Goal: Task Accomplishment & Management: Use online tool/utility

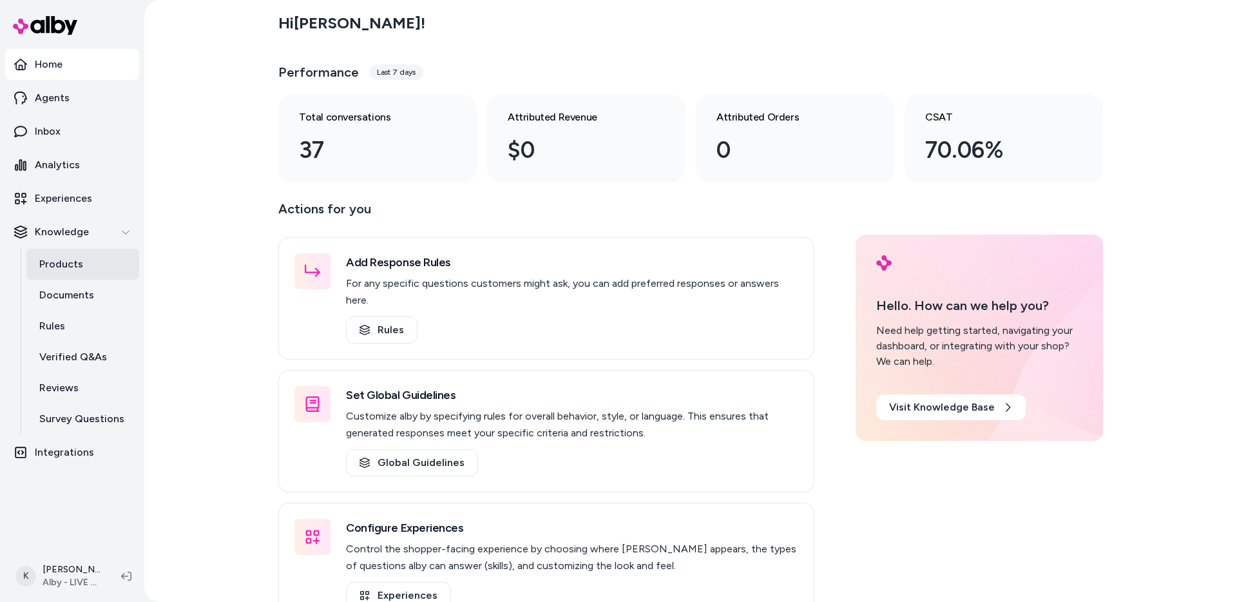
click at [84, 258] on link "Products" at bounding box center [82, 264] width 113 height 31
click at [73, 260] on p "Products" at bounding box center [61, 263] width 44 height 15
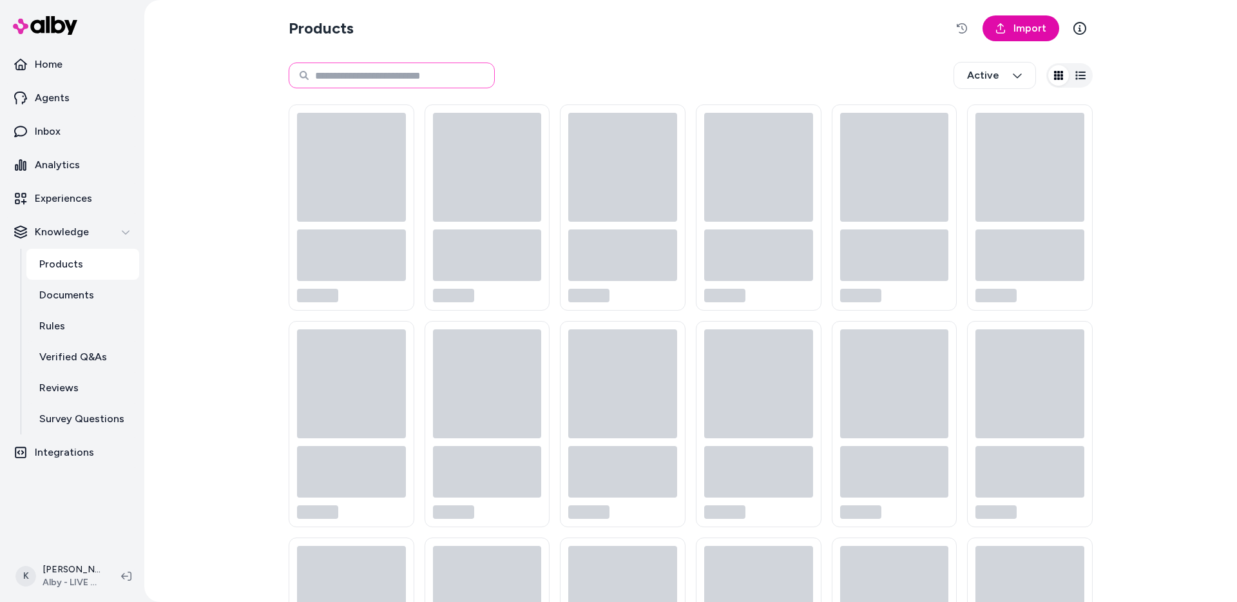
click at [455, 79] on input at bounding box center [392, 75] width 206 height 26
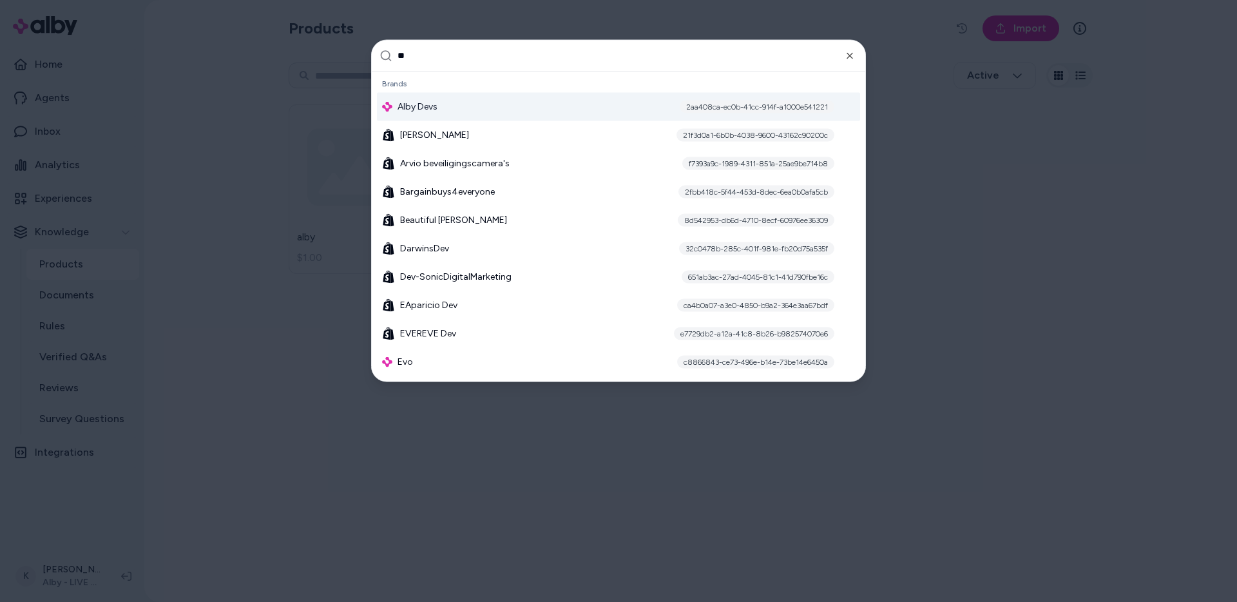
type input "***"
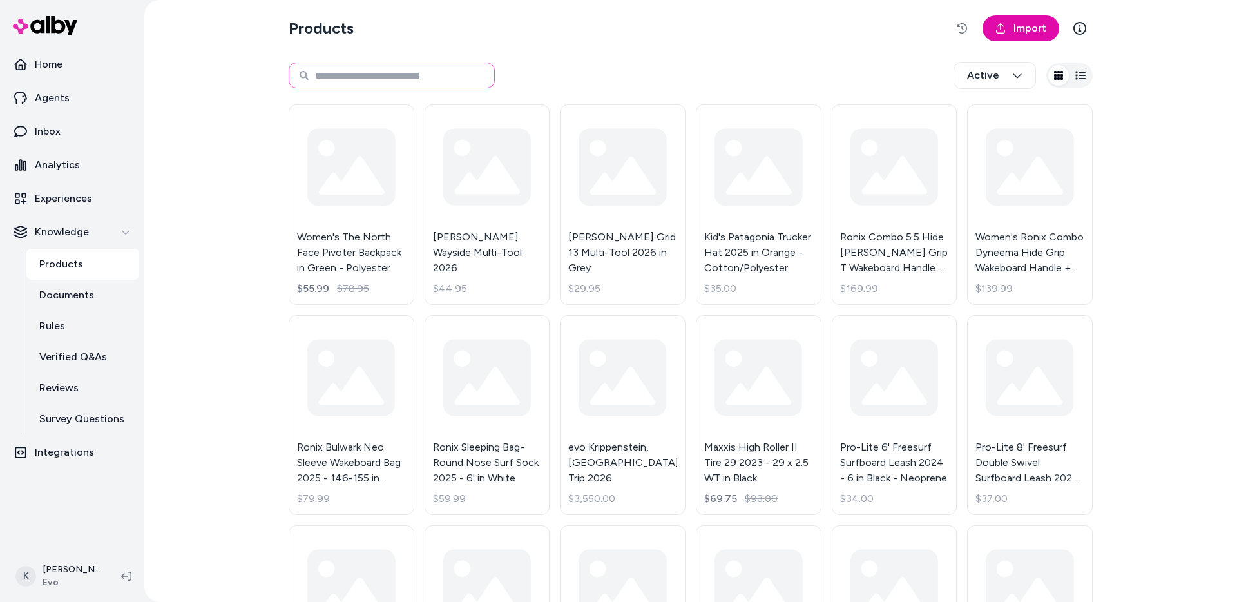
click at [395, 76] on input at bounding box center [392, 75] width 206 height 26
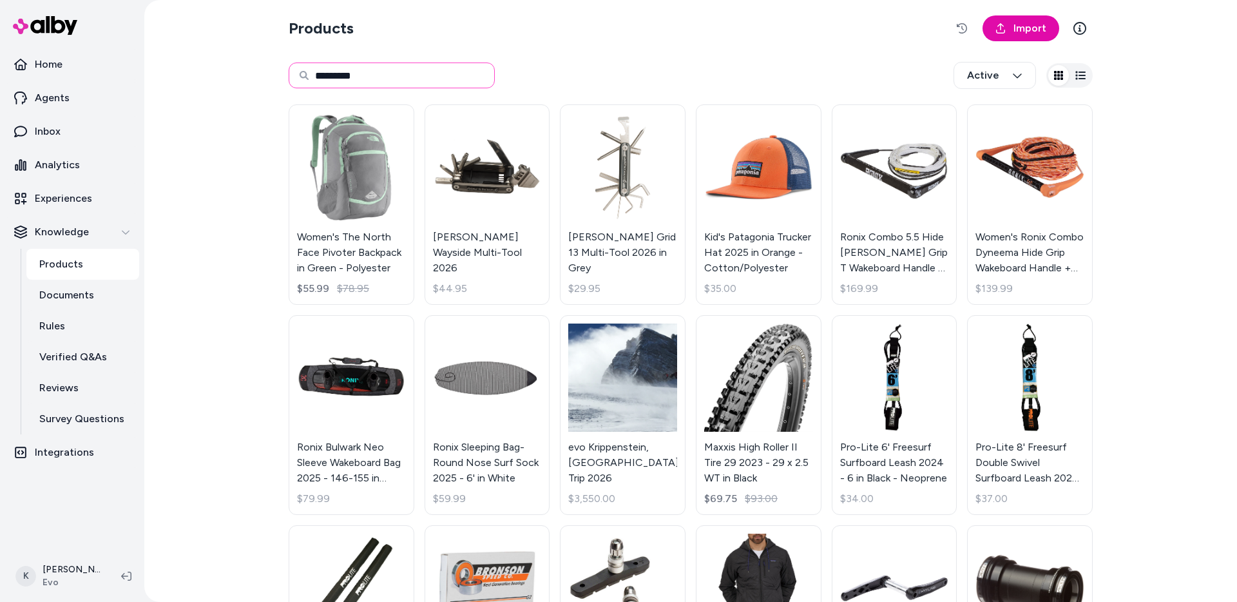
type input "*********"
click at [54, 288] on p "Documents" at bounding box center [66, 294] width 55 height 15
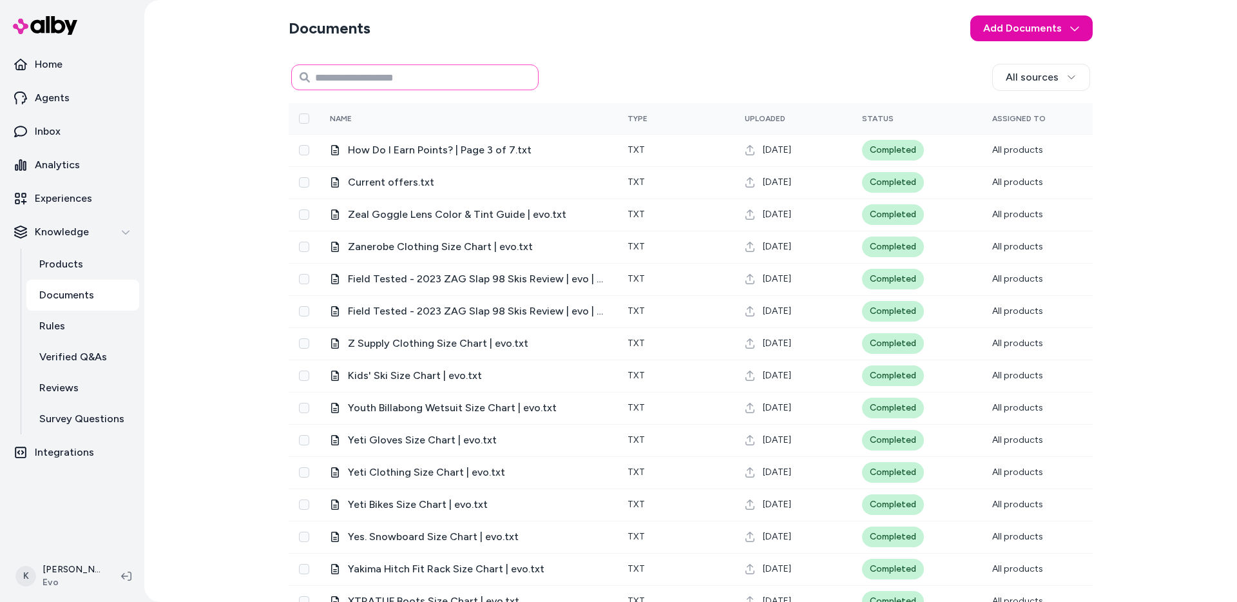
click at [463, 80] on input at bounding box center [414, 77] width 247 height 26
type input "**********"
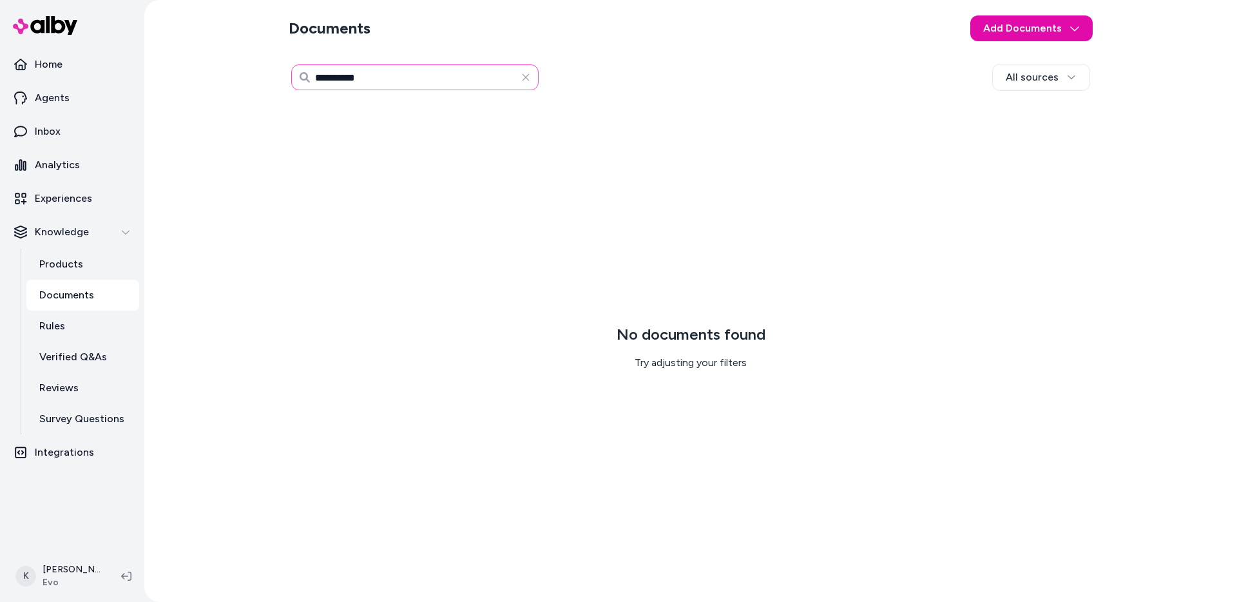
click at [329, 79] on input "**********" at bounding box center [414, 77] width 247 height 26
type input "**********"
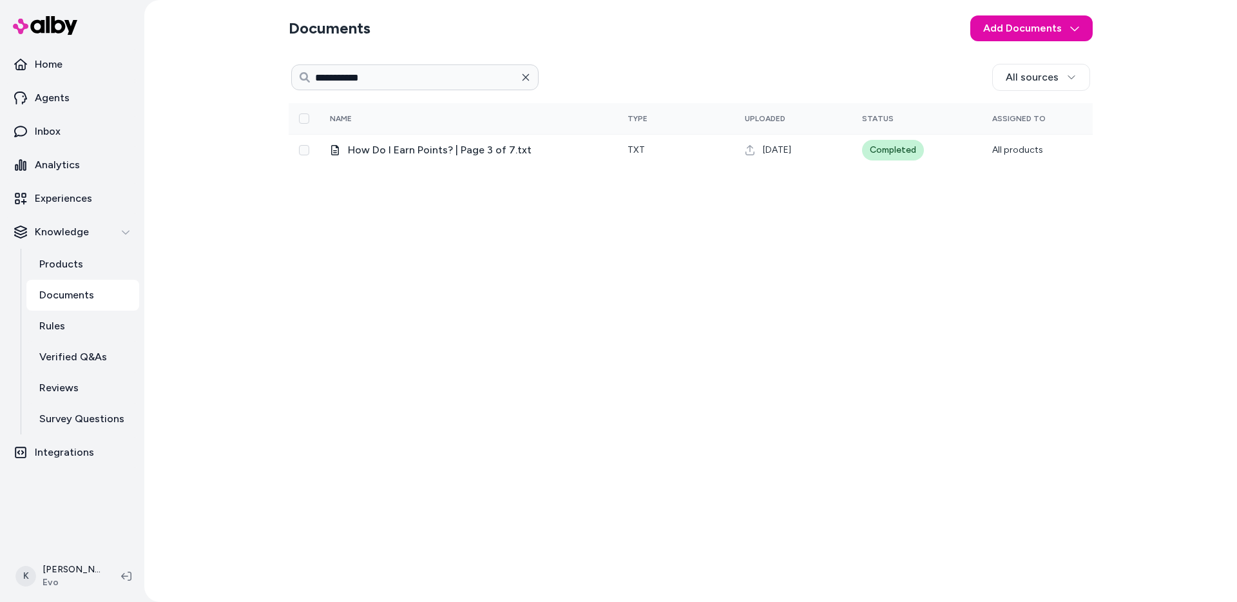
click at [530, 82] on icon "button" at bounding box center [526, 77] width 10 height 10
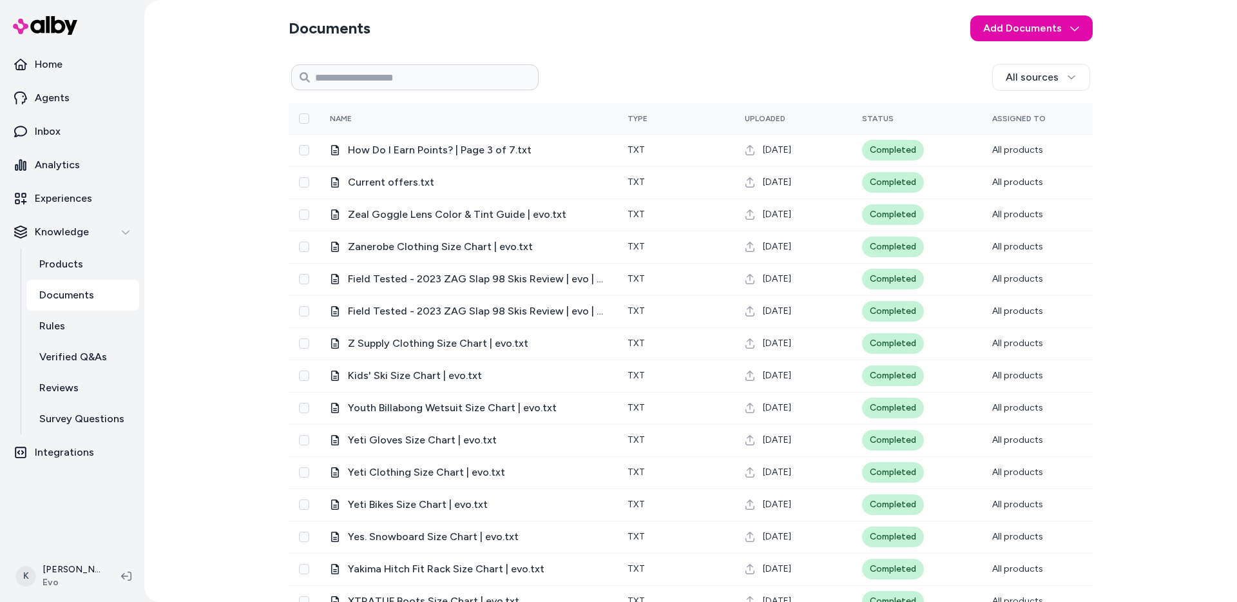
click at [211, 287] on div "Documents Add Documents All sources 0 Selected Edit Name Type Uploaded Status A…" at bounding box center [690, 301] width 1093 height 602
click at [64, 420] on p "Survey Questions" at bounding box center [81, 418] width 85 height 15
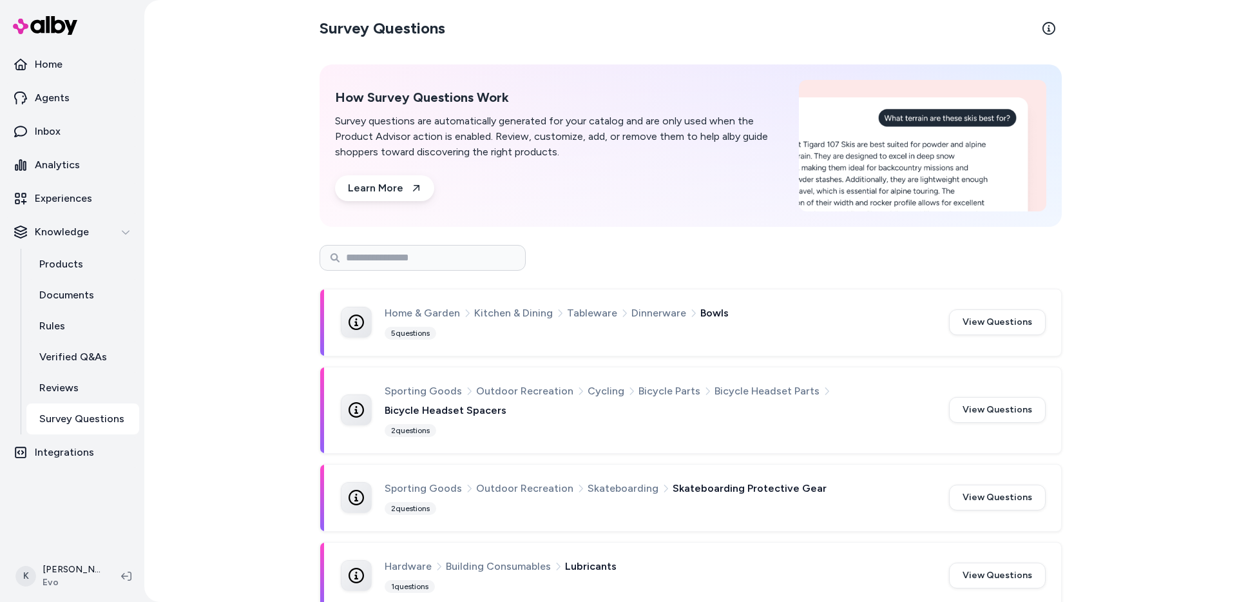
click at [254, 449] on div "Survey Questions How Survey Questions Work Survey questions are automatically g…" at bounding box center [690, 301] width 1093 height 602
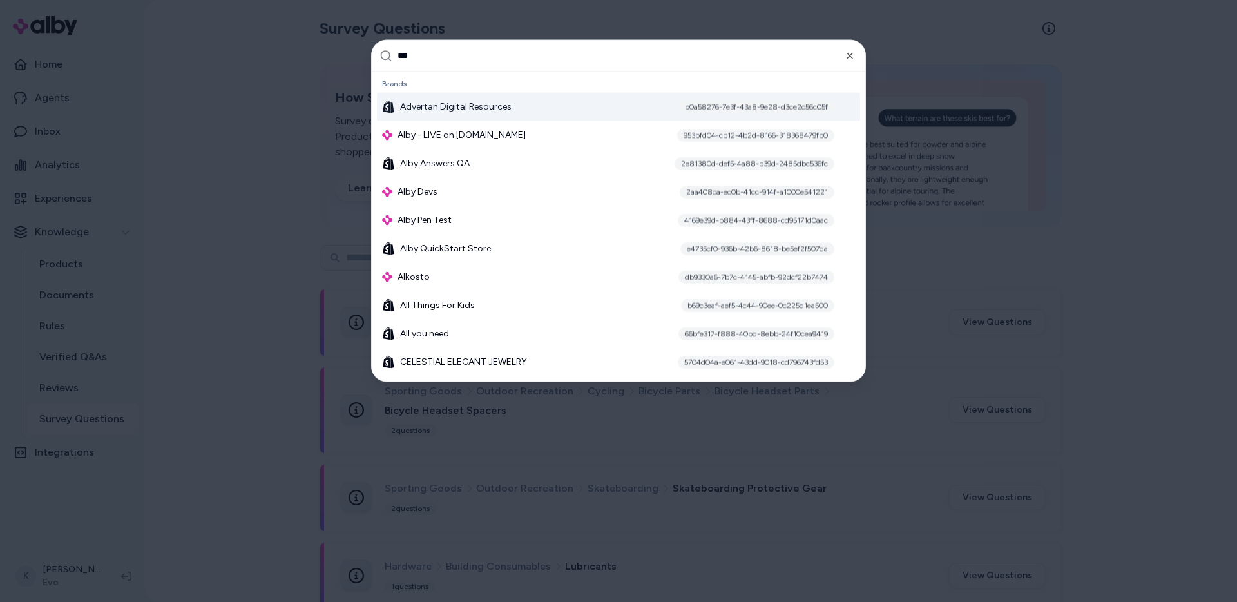
type input "****"
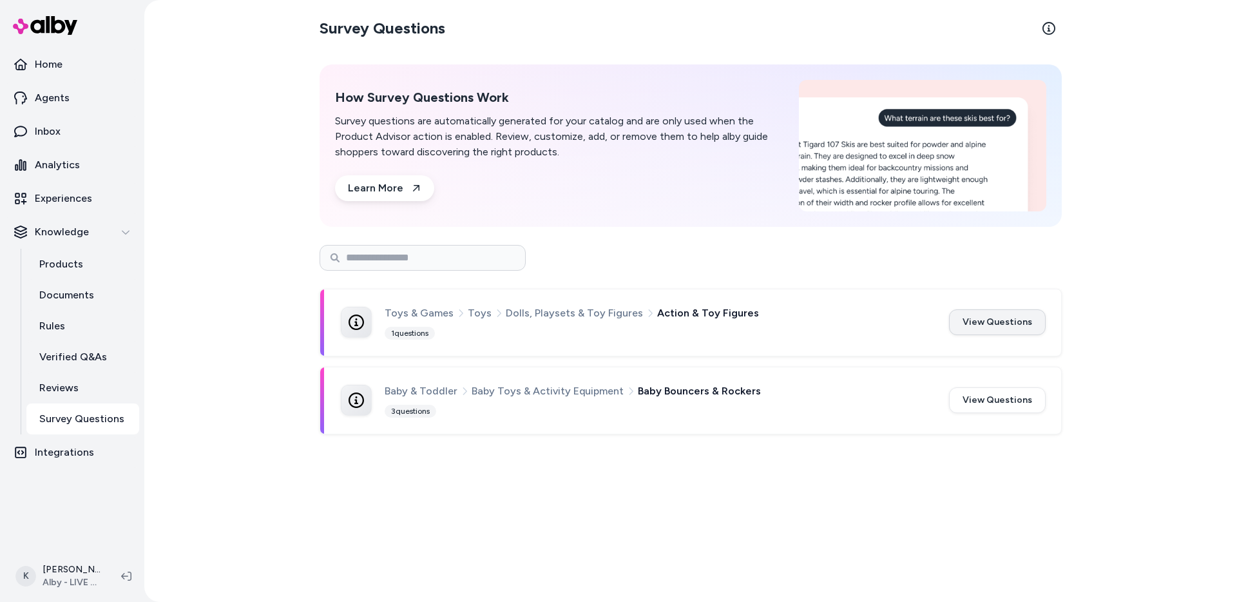
click at [999, 322] on button "View Questions" at bounding box center [997, 322] width 97 height 26
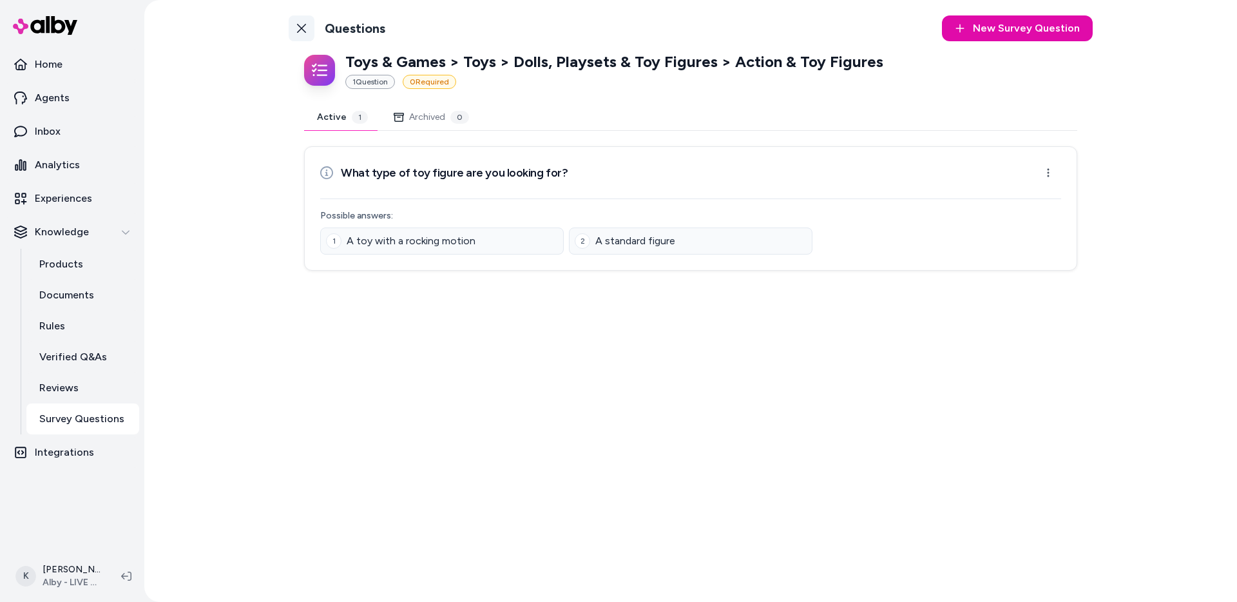
click at [302, 28] on icon at bounding box center [301, 28] width 9 height 9
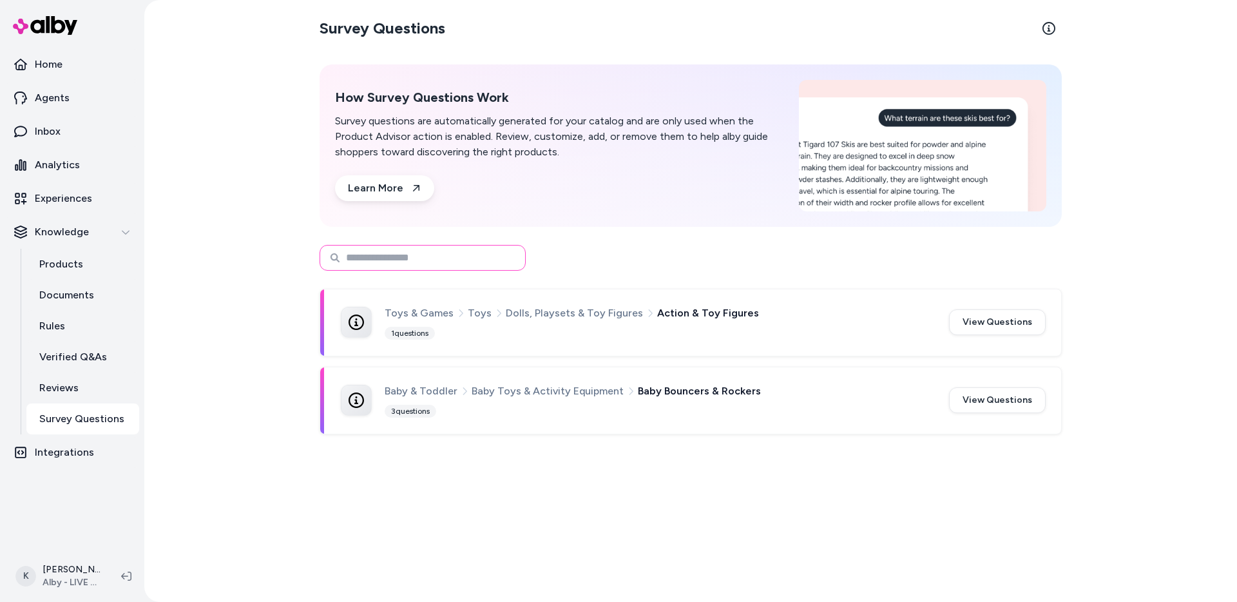
click at [437, 262] on input at bounding box center [423, 258] width 206 height 26
click at [778, 340] on div "Toys & Games Toys Dolls, Playsets & Toy Figures Action & Toy Figures 1 questions" at bounding box center [659, 322] width 549 height 35
click at [999, 318] on button "View Questions" at bounding box center [997, 322] width 97 height 26
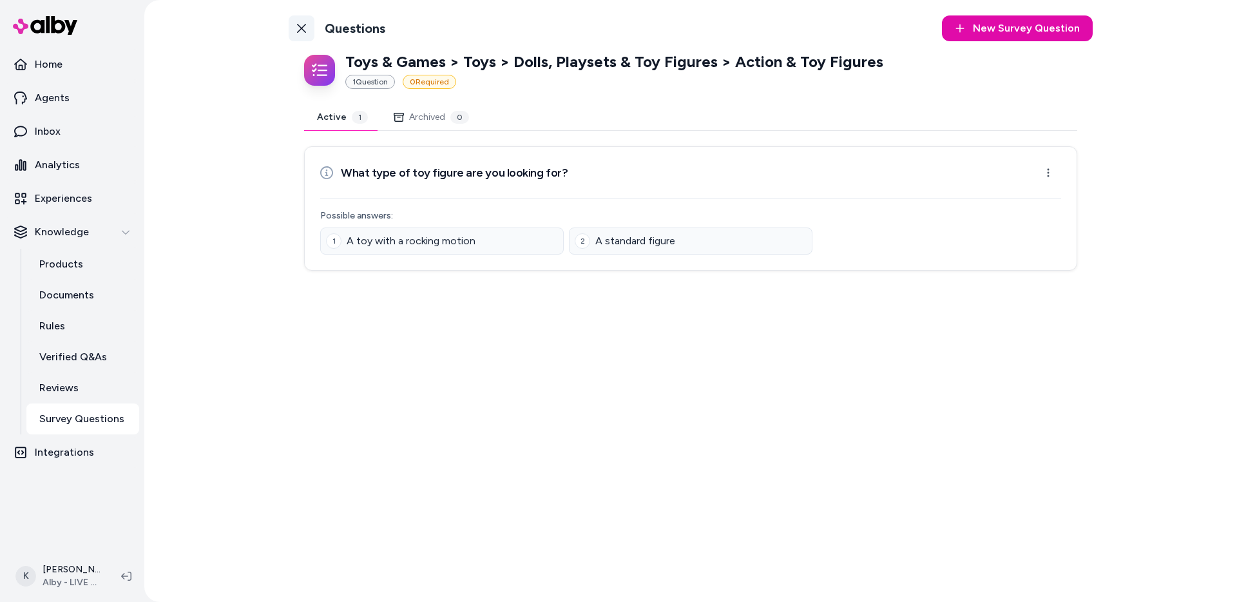
click at [302, 20] on link "Back to Categories" at bounding box center [302, 28] width 26 height 26
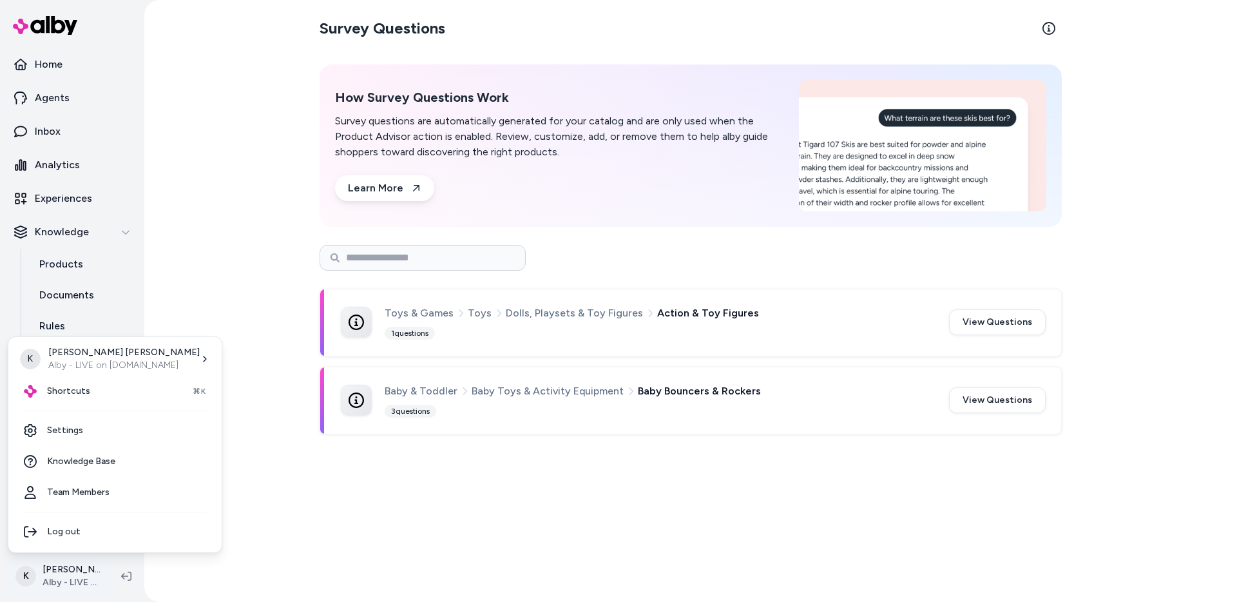
click at [70, 573] on html "Home Agents Inbox Analytics Experiences Knowledge Products Documents Rules Veri…" at bounding box center [618, 301] width 1237 height 602
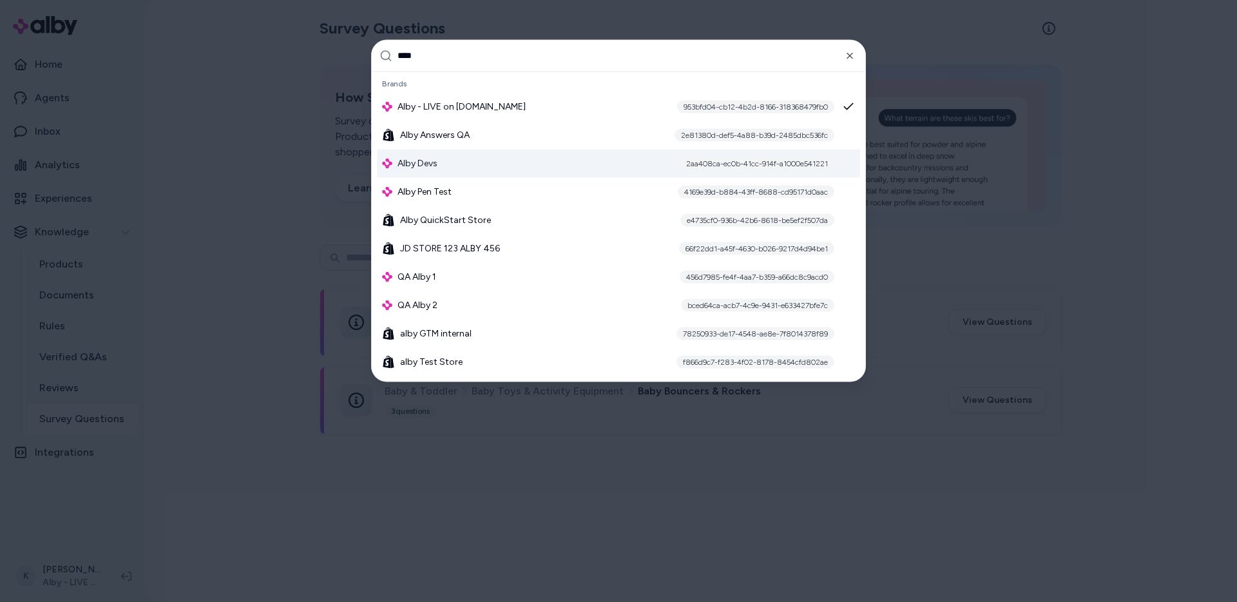
type input "****"
click at [492, 160] on div "Alby Devs 2aa408ca-ec0b-41cc-914f-a1000e541221" at bounding box center [618, 163] width 483 height 28
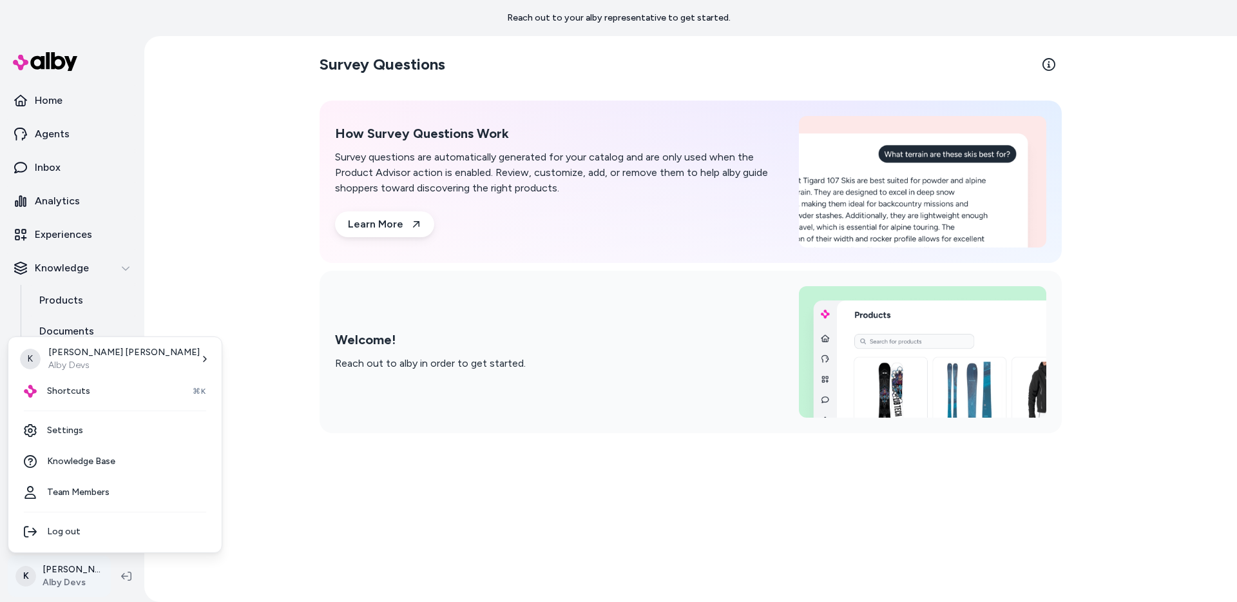
click at [88, 575] on html "Reach out to your alby representative to get started. Home Agents Inbox Analyti…" at bounding box center [618, 301] width 1237 height 602
click at [109, 468] on link "Knowledge Base" at bounding box center [115, 461] width 203 height 31
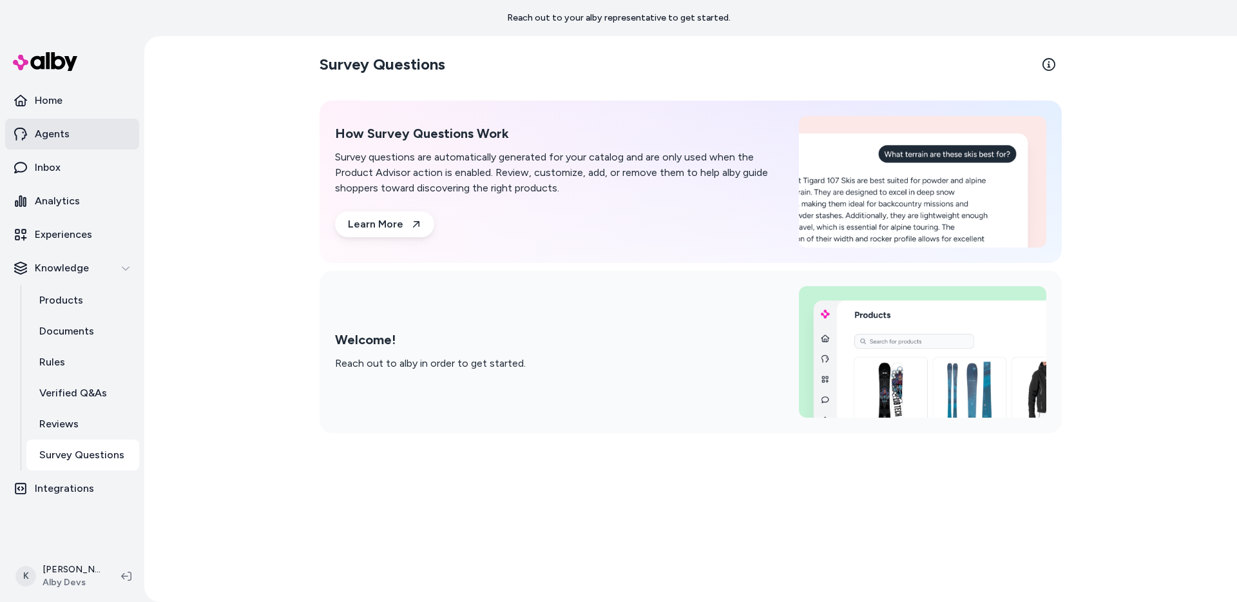
click at [77, 142] on link "Agents" at bounding box center [72, 134] width 134 height 31
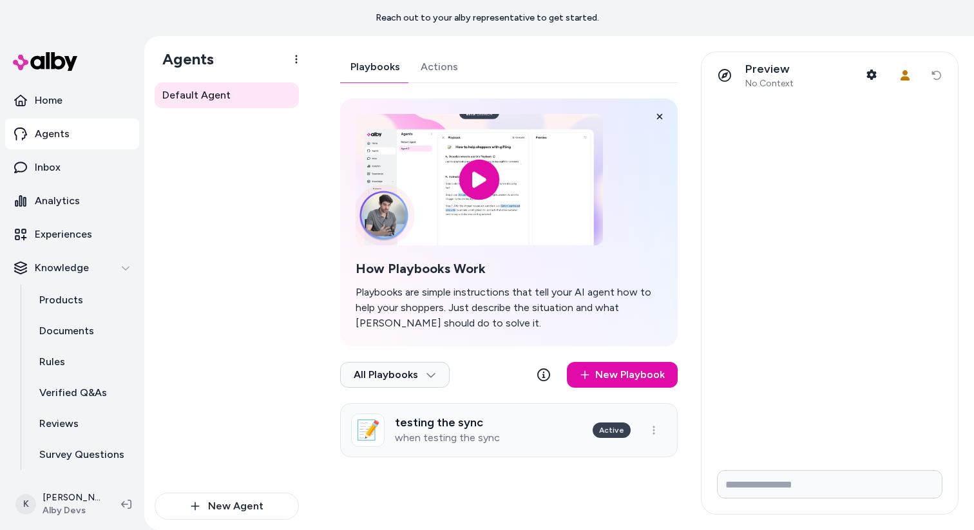
click at [541, 428] on link "📝 testing the sync when testing the sync Active" at bounding box center [509, 430] width 338 height 54
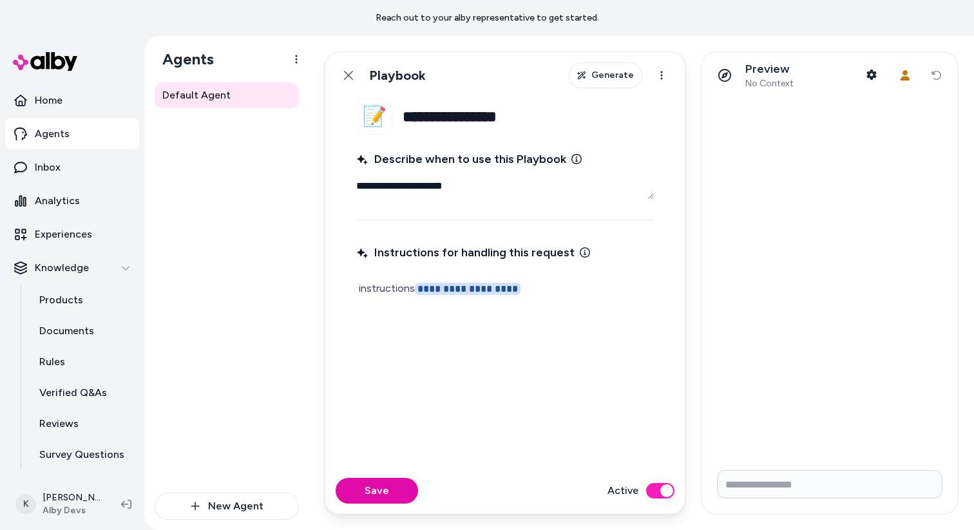
click at [528, 117] on input "**********" at bounding box center [528, 117] width 251 height 36
type textarea "*"
type input "**********"
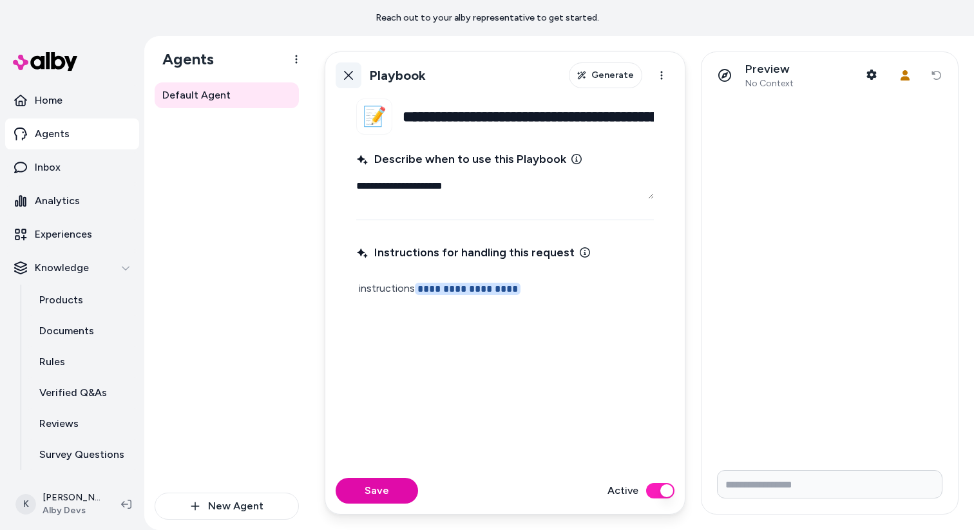
click at [351, 79] on icon at bounding box center [348, 75] width 10 height 10
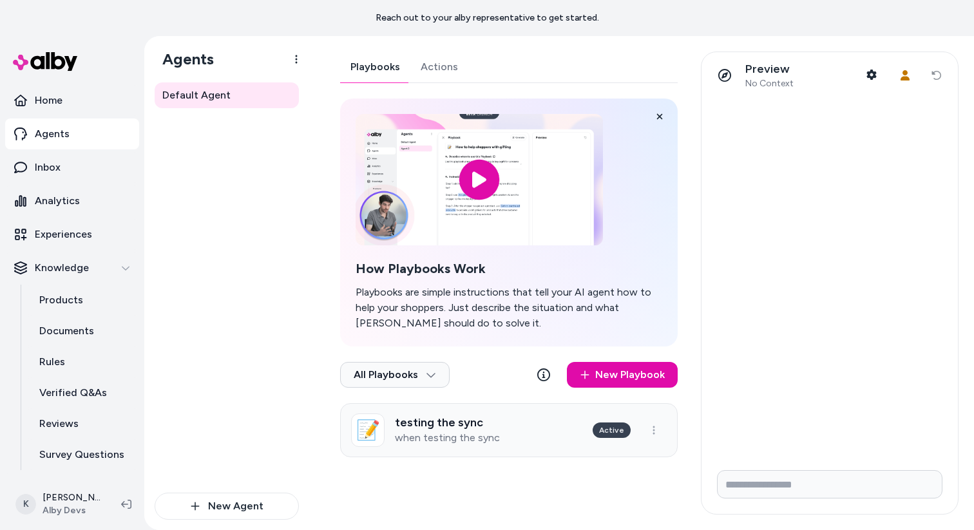
click at [505, 439] on link "📝 testing the sync when testing the sync Active" at bounding box center [509, 430] width 338 height 54
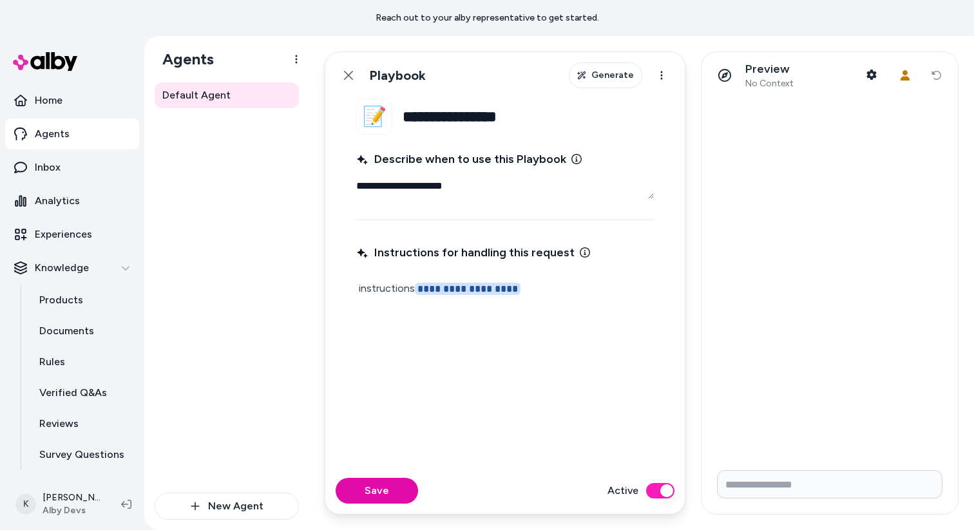
click at [543, 113] on input "**********" at bounding box center [528, 117] width 251 height 36
type textarea "*"
type input "**********"
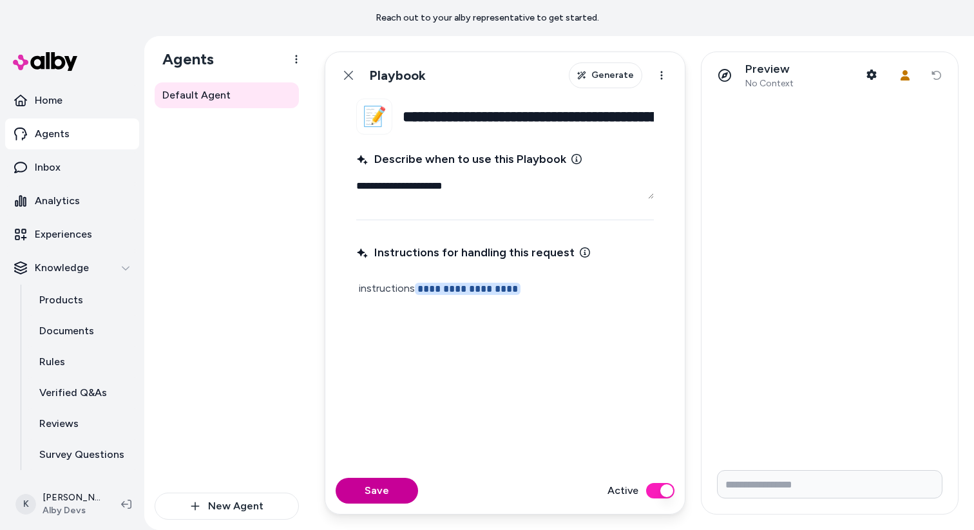
click at [401, 502] on button "Save" at bounding box center [377, 491] width 82 height 26
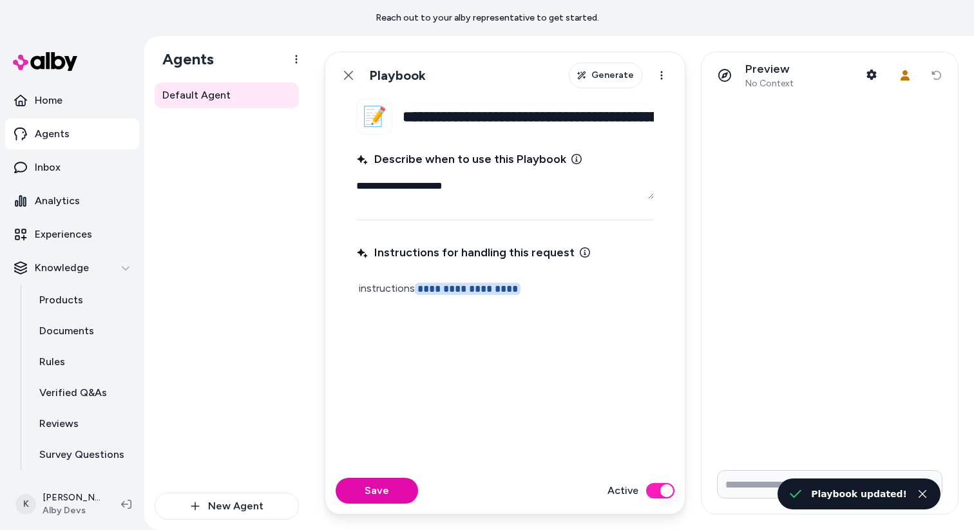
click at [269, 347] on div "Default Agent" at bounding box center [227, 287] width 144 height 410
click at [354, 84] on link "Back" at bounding box center [349, 75] width 26 height 26
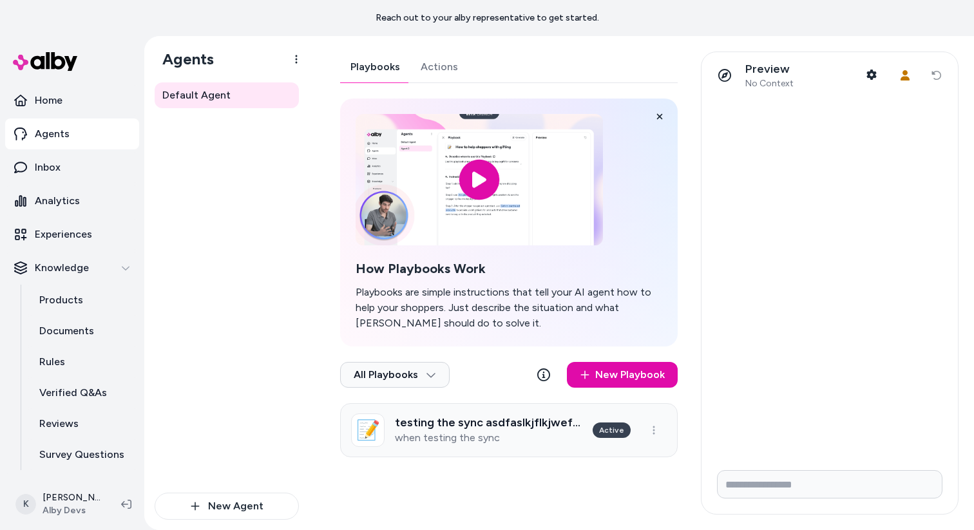
click at [524, 435] on p "when testing the sync" at bounding box center [488, 438] width 187 height 13
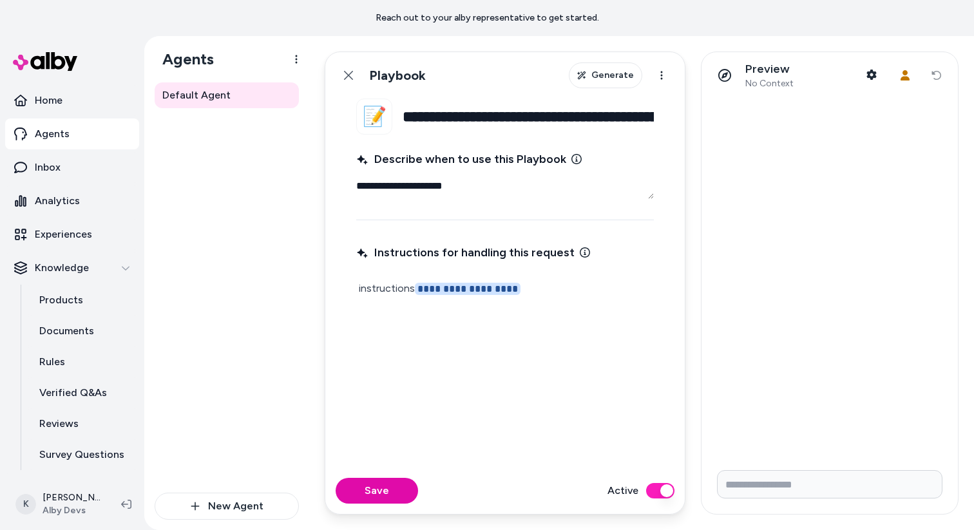
click at [622, 120] on input "**********" at bounding box center [528, 117] width 251 height 36
click at [282, 236] on div "Default Agent" at bounding box center [227, 287] width 144 height 410
click at [527, 120] on input "**********" at bounding box center [528, 117] width 251 height 36
click at [526, 120] on input "**********" at bounding box center [528, 117] width 251 height 36
click at [522, 120] on input "**********" at bounding box center [528, 117] width 251 height 36
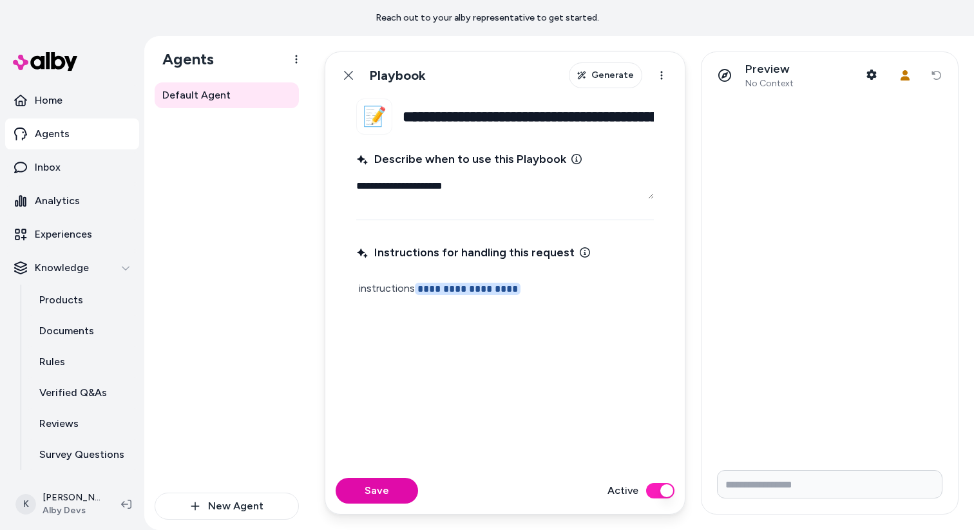
scroll to position [0, 93]
type textarea "*"
type input "**********"
click at [350, 73] on icon at bounding box center [348, 75] width 10 height 10
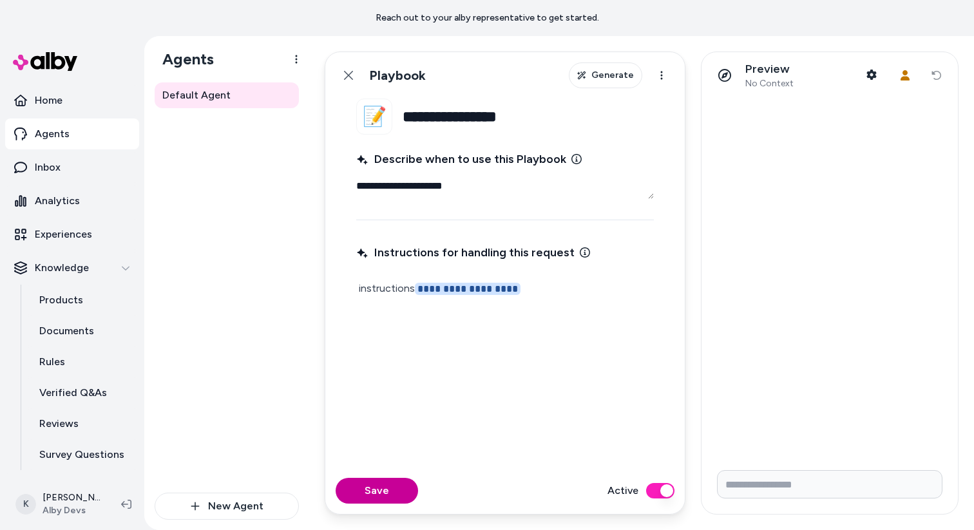
click at [378, 485] on button "Save" at bounding box center [377, 491] width 82 height 26
click at [403, 490] on button "Save" at bounding box center [377, 491] width 82 height 26
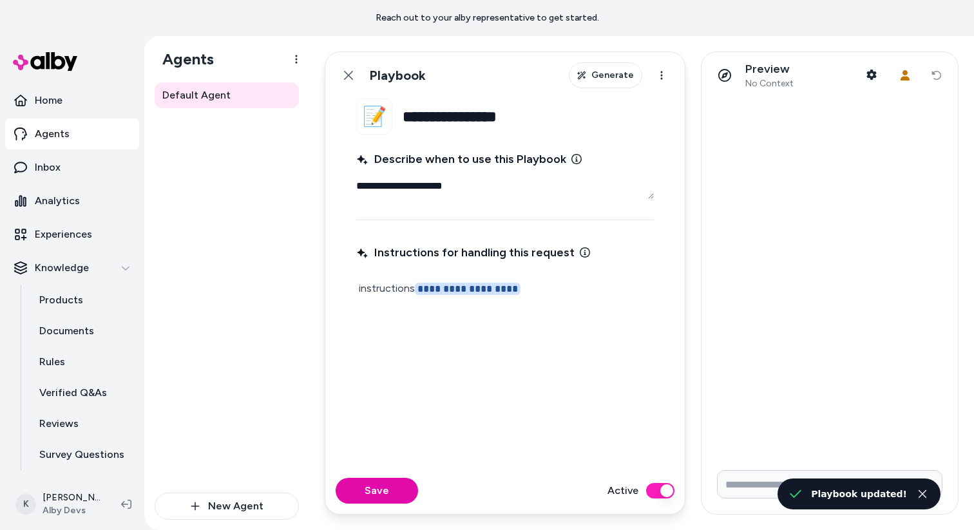
click at [252, 412] on div "Default Agent" at bounding box center [227, 287] width 144 height 410
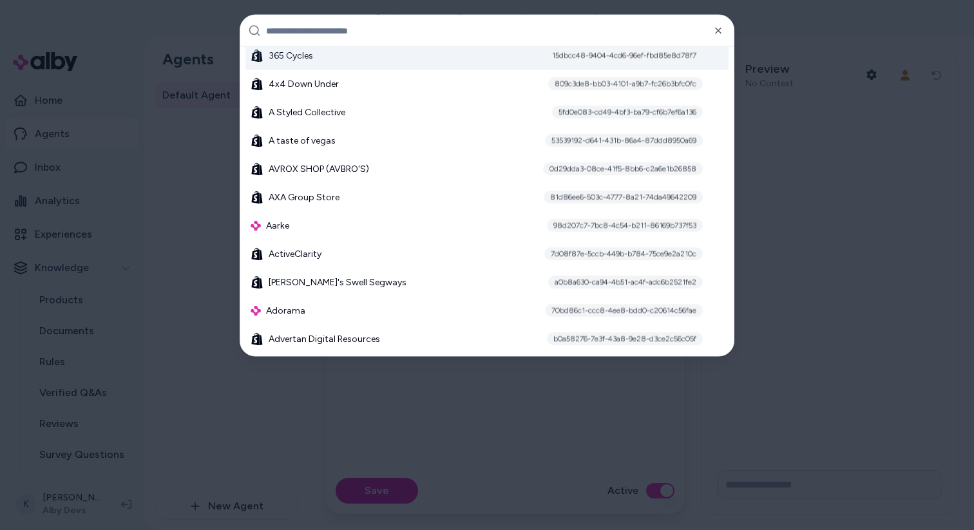
scroll to position [169, 0]
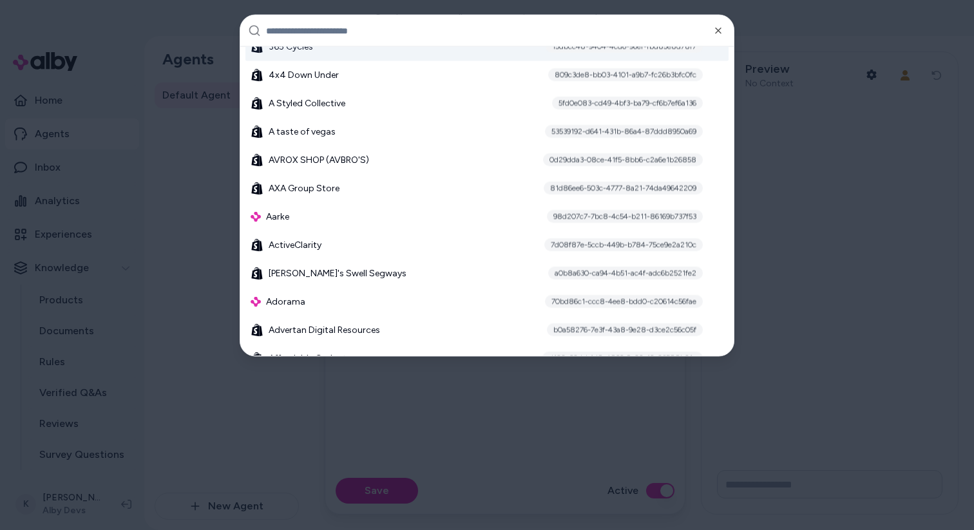
type textarea "*"
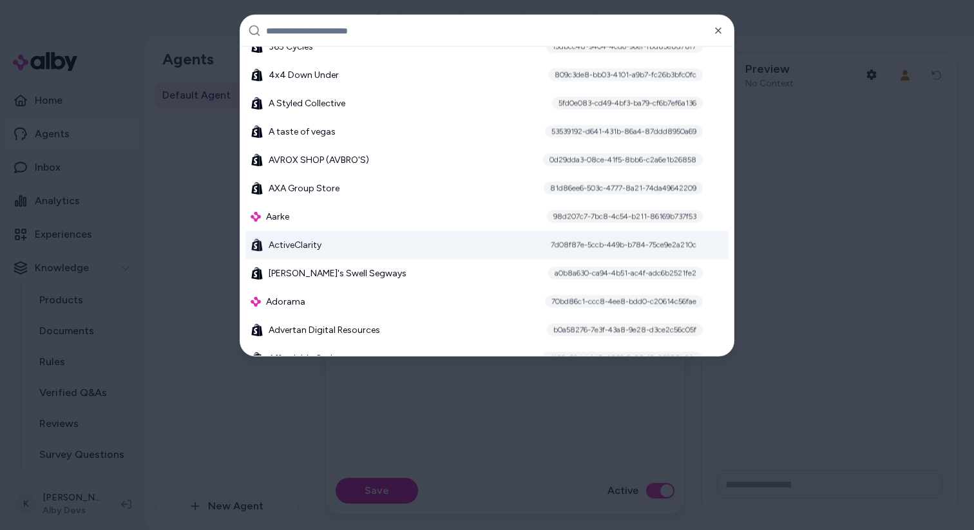
click at [395, 244] on div "ActiveClarity 7d08f87e-5ccb-449b-b784-75ce9e2a210c" at bounding box center [486, 245] width 483 height 28
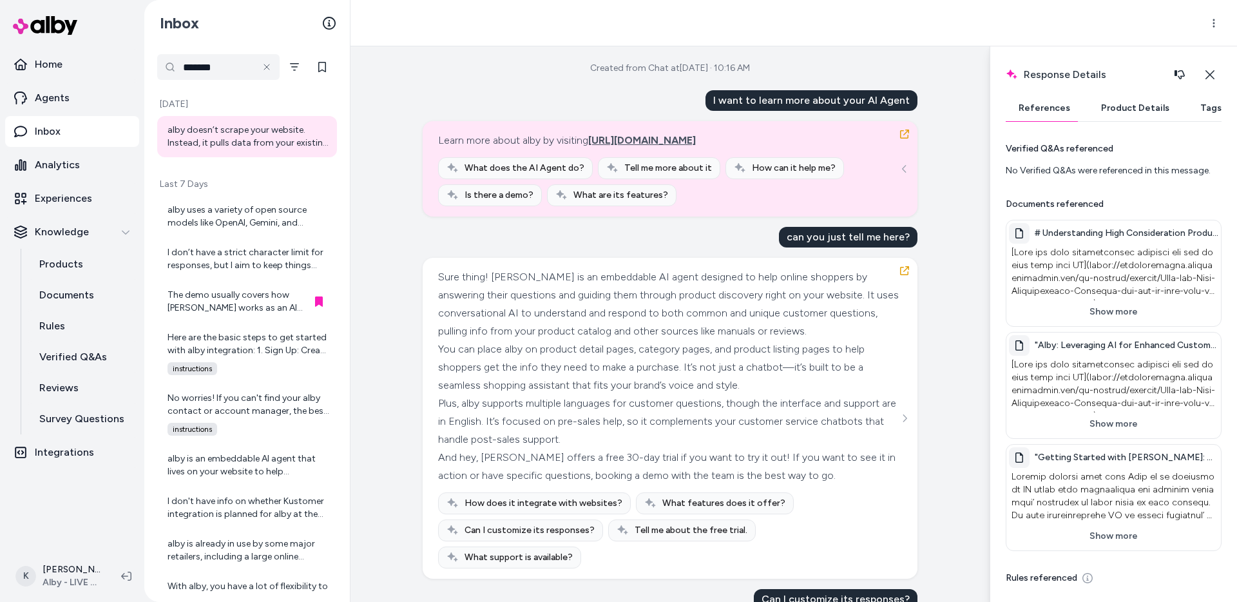
scroll to position [393, 0]
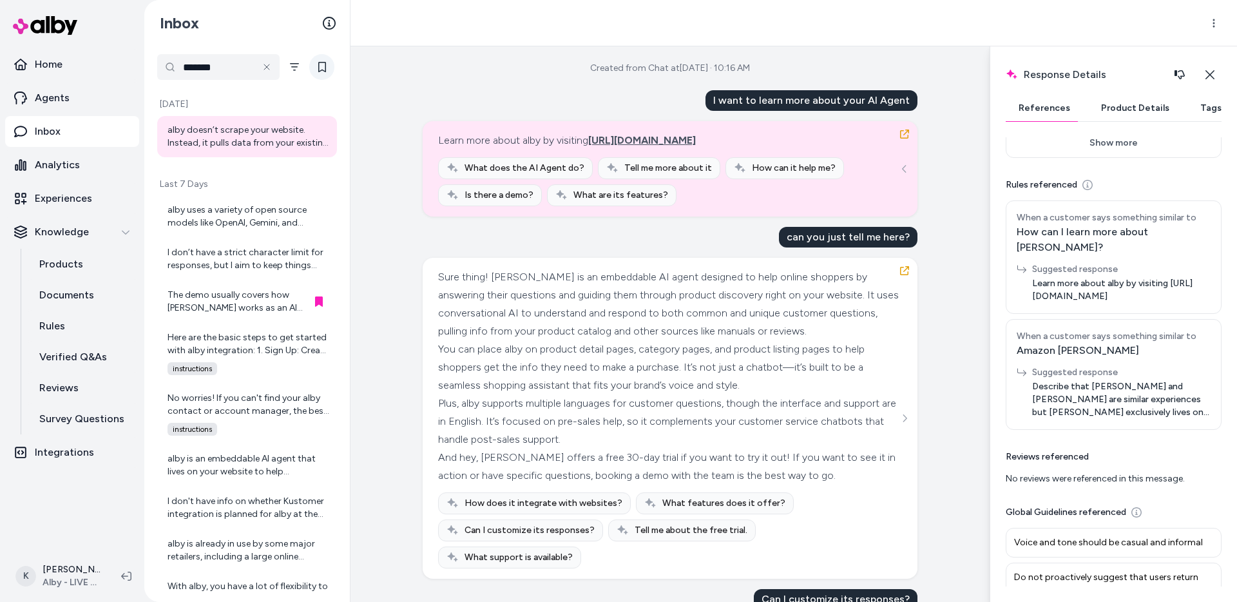
click at [323, 69] on icon at bounding box center [322, 67] width 10 height 10
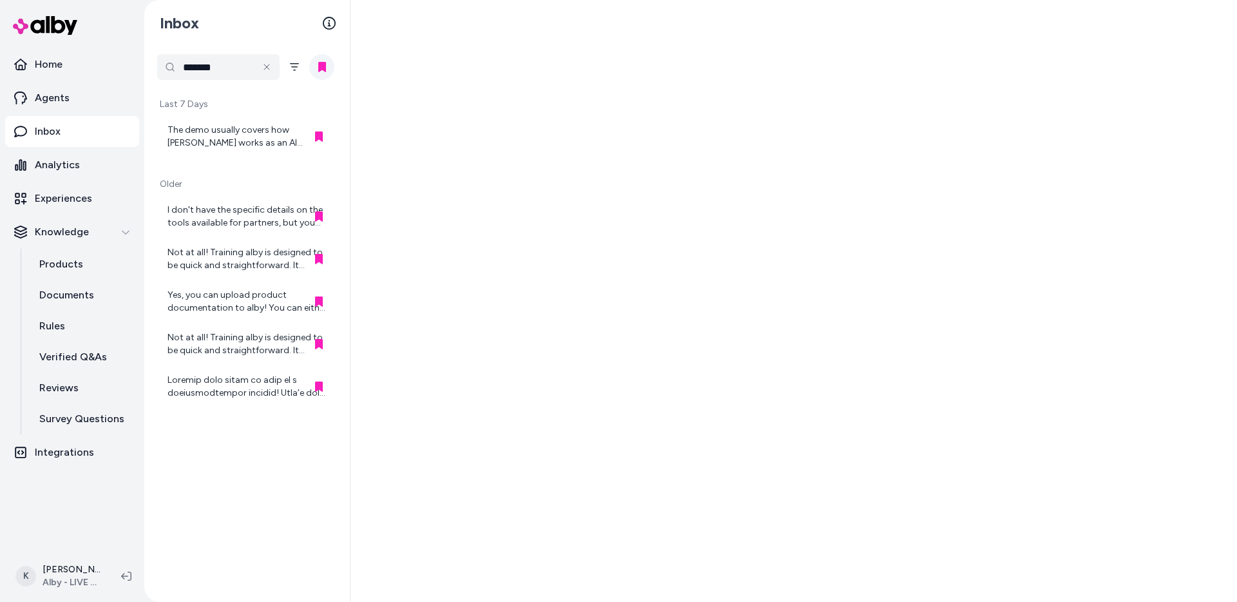
click at [323, 69] on icon at bounding box center [322, 67] width 8 height 10
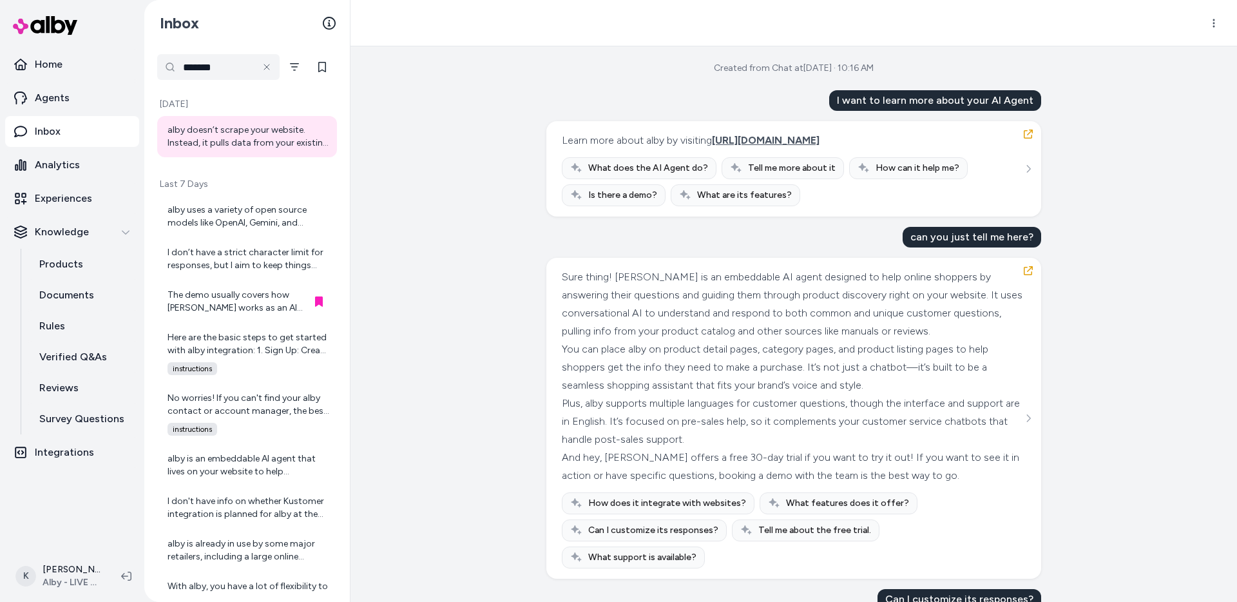
click at [431, 425] on div "Created from Chat at Sep 18, 2025 · 10:16 AM I want to learn more about your AI…" at bounding box center [794, 323] width 887 height 555
click at [79, 559] on html "Home Agents Inbox Analytics Experiences Knowledge Products Documents Rules Veri…" at bounding box center [618, 301] width 1237 height 602
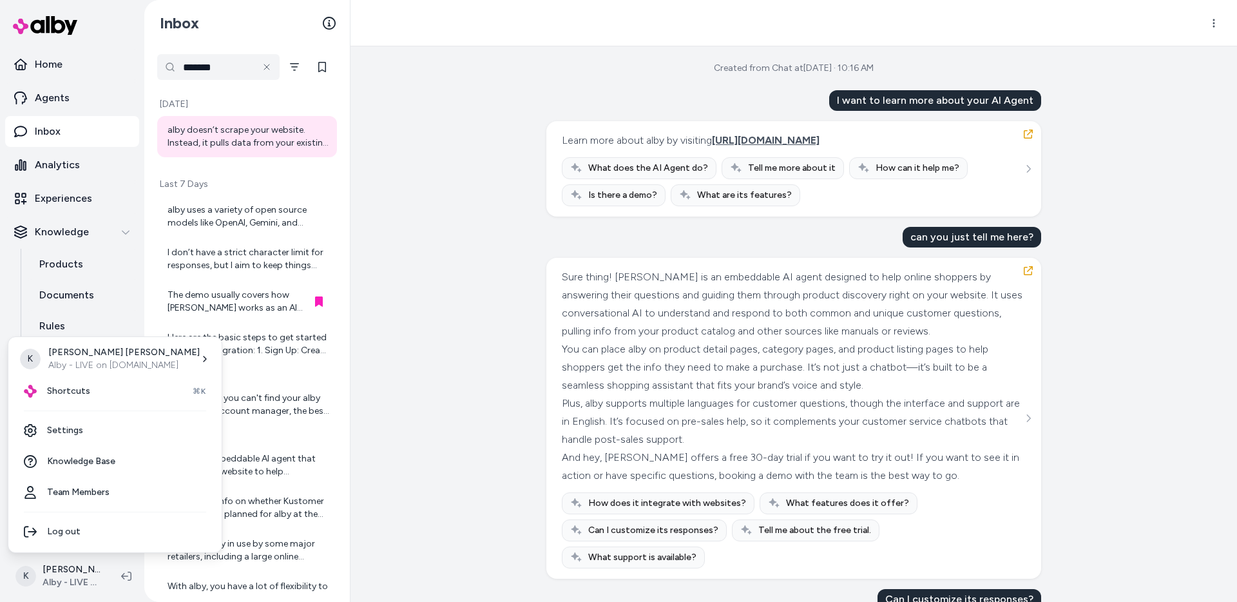
click at [502, 411] on html "Home Agents Inbox Analytics Experiences Knowledge Products Documents Rules Veri…" at bounding box center [618, 301] width 1237 height 602
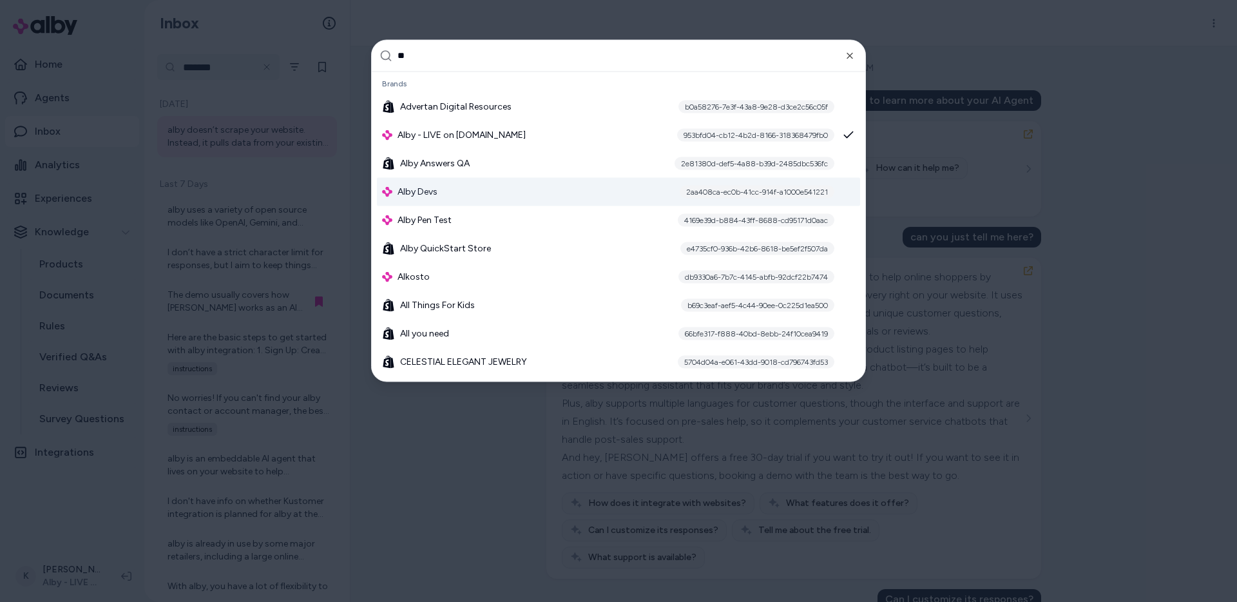
type input "**"
click at [500, 196] on div "Alby Devs 2aa408ca-ec0b-41cc-914f-a1000e541221" at bounding box center [618, 191] width 483 height 28
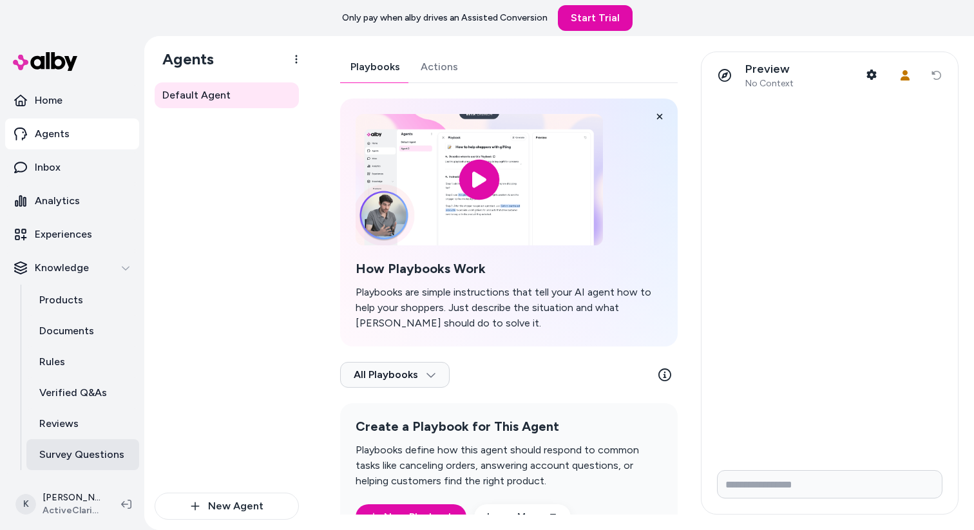
click at [81, 463] on link "Survey Questions" at bounding box center [82, 454] width 113 height 31
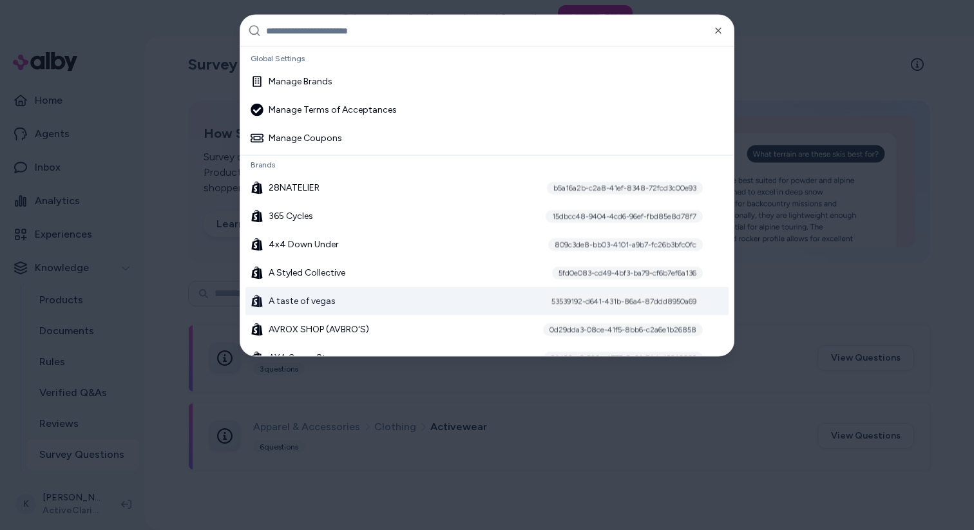
click at [502, 290] on div "A taste of vegas 53539192-d641-431b-86a4-87ddd8950a69" at bounding box center [486, 301] width 483 height 28
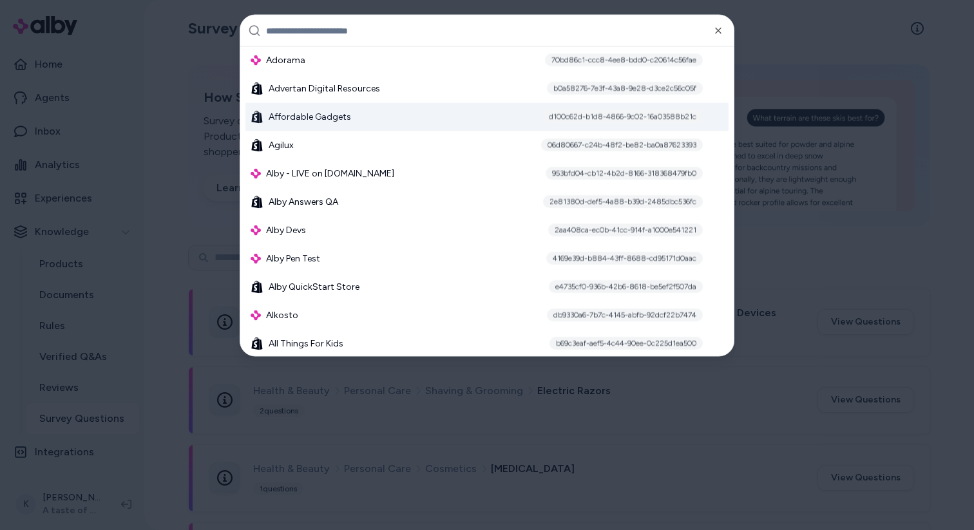
scroll to position [425, 0]
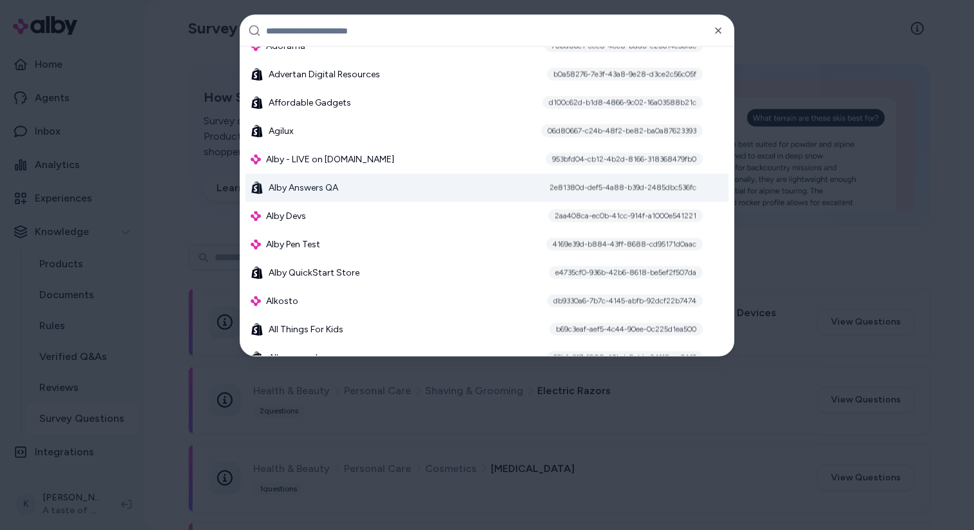
click at [481, 189] on div "Alby Answers QA 2e81380d-def5-4a88-b39d-2485dbc536fc" at bounding box center [486, 188] width 483 height 28
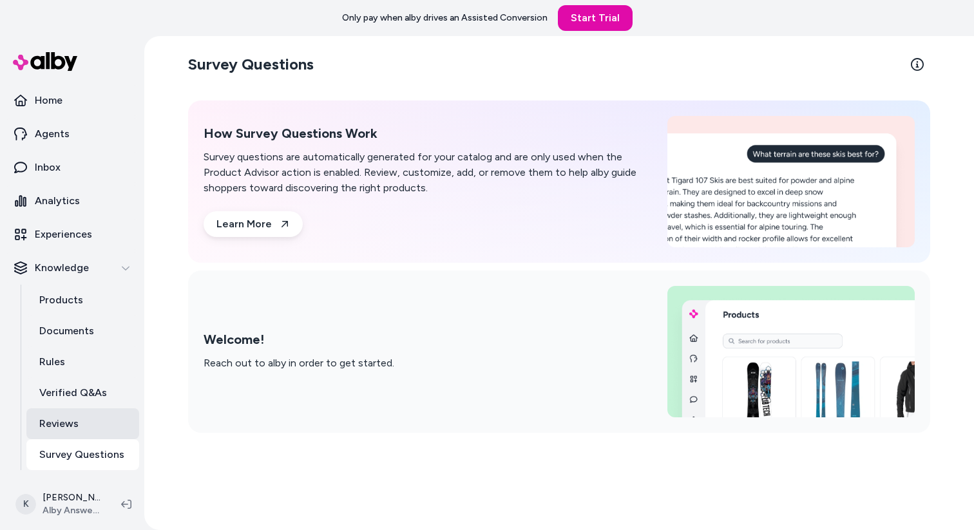
click at [86, 430] on link "Reviews" at bounding box center [82, 423] width 113 height 31
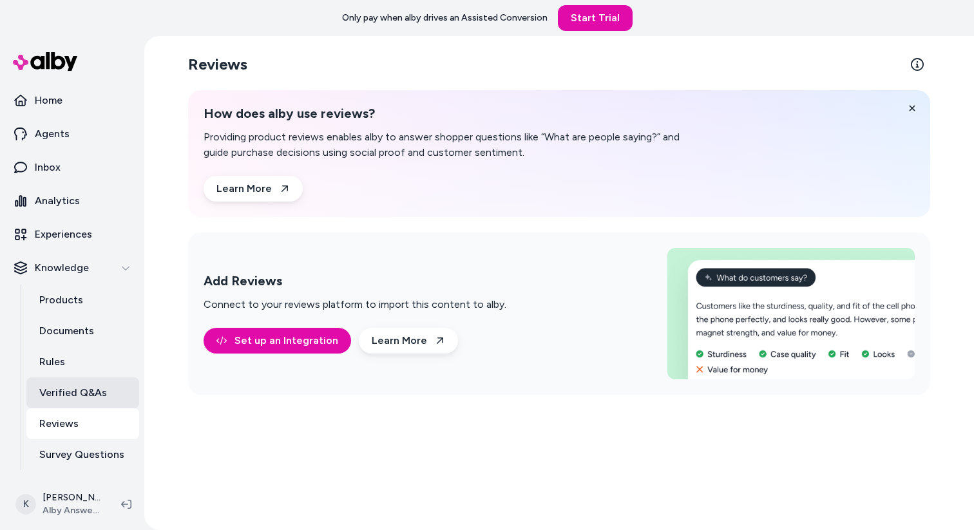
click at [87, 396] on p "Verified Q&As" at bounding box center [73, 392] width 68 height 15
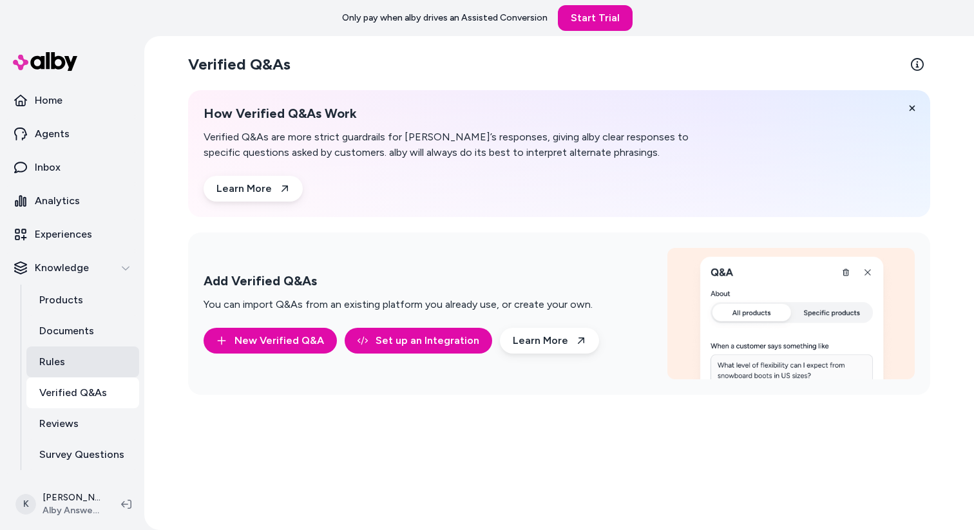
click at [81, 372] on link "Rules" at bounding box center [82, 362] width 113 height 31
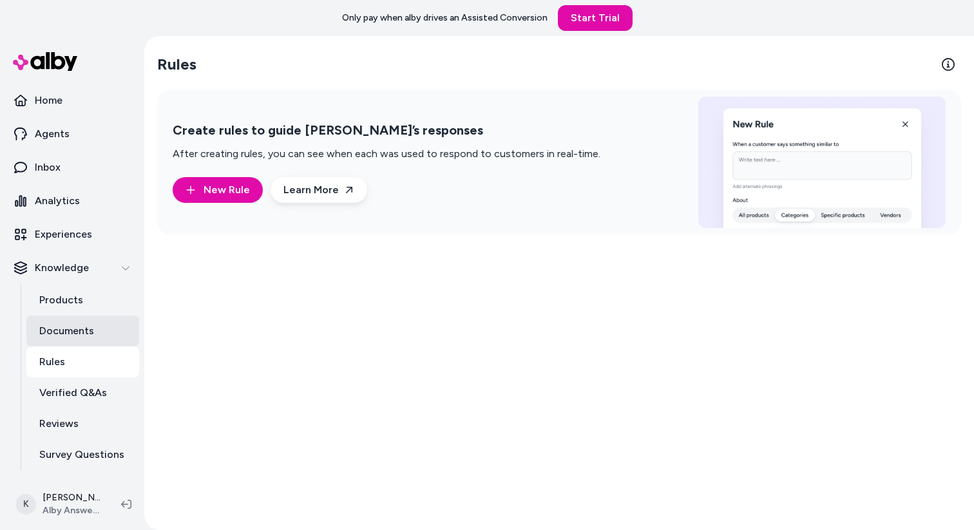
click at [72, 341] on link "Documents" at bounding box center [82, 331] width 113 height 31
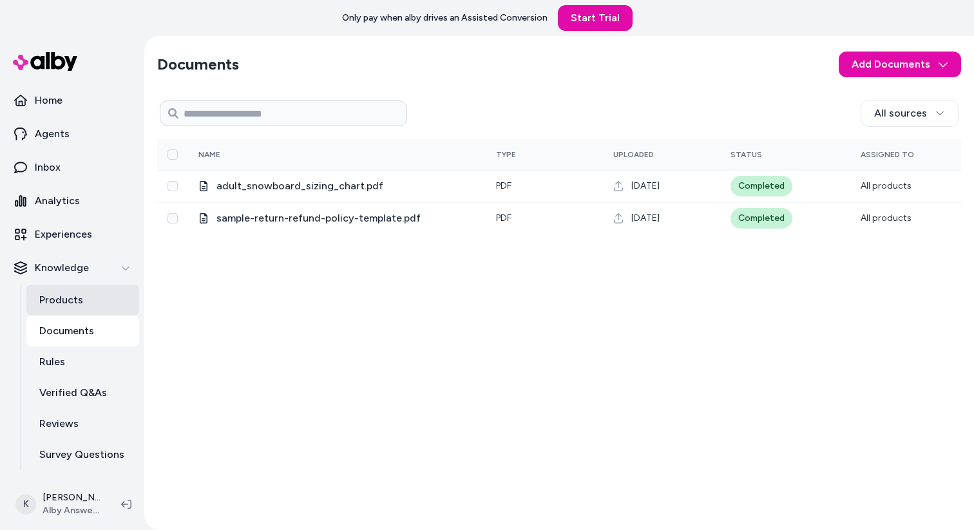
click at [76, 302] on p "Products" at bounding box center [61, 300] width 44 height 15
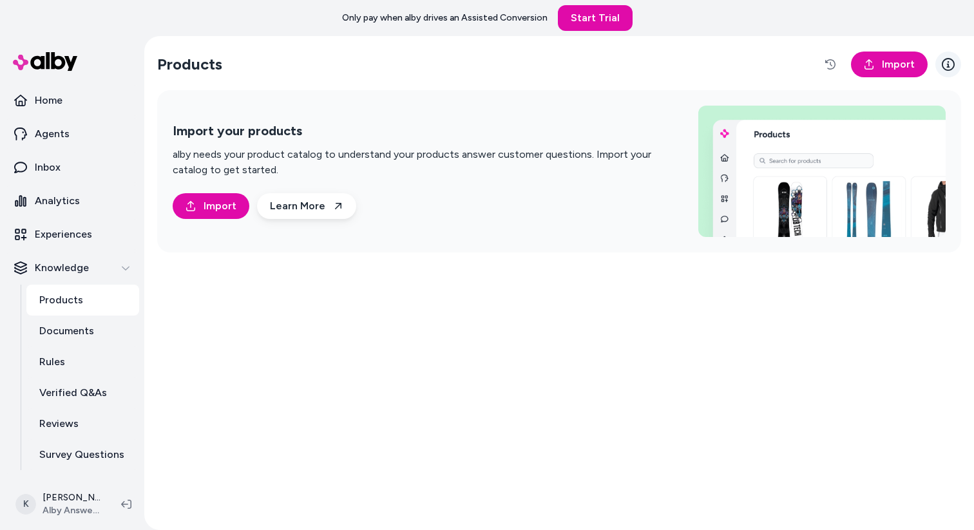
click at [947, 68] on icon at bounding box center [948, 64] width 13 height 13
click at [51, 253] on button "Knowledge" at bounding box center [72, 268] width 134 height 31
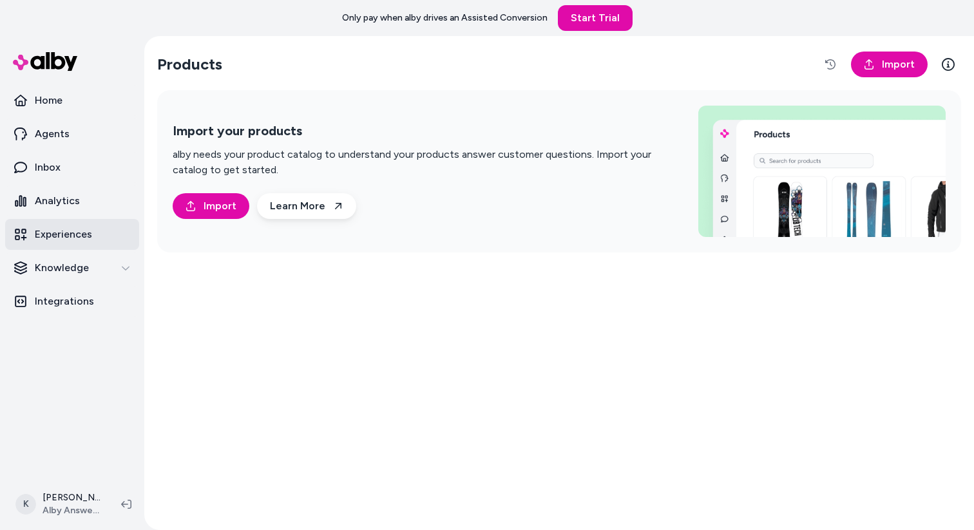
click at [73, 229] on p "Experiences" at bounding box center [63, 234] width 57 height 15
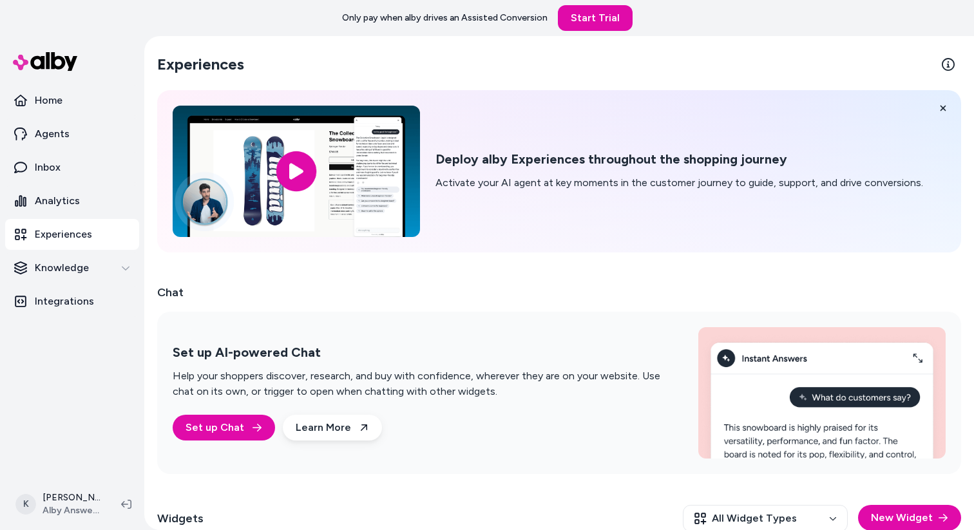
click at [472, 157] on h2 "Deploy alby Experiences throughout the shopping journey" at bounding box center [680, 159] width 488 height 16
click at [79, 206] on link "Analytics" at bounding box center [72, 201] width 134 height 31
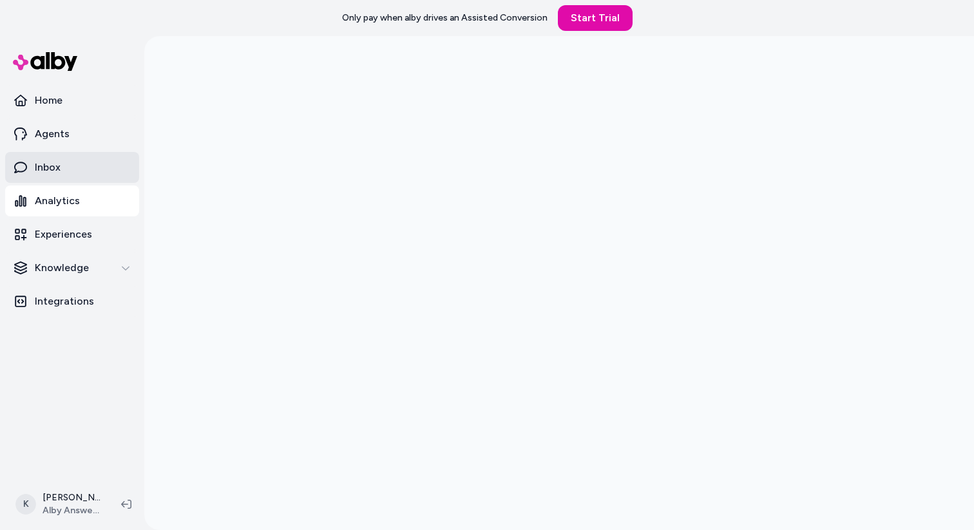
click at [66, 165] on link "Inbox" at bounding box center [72, 167] width 134 height 31
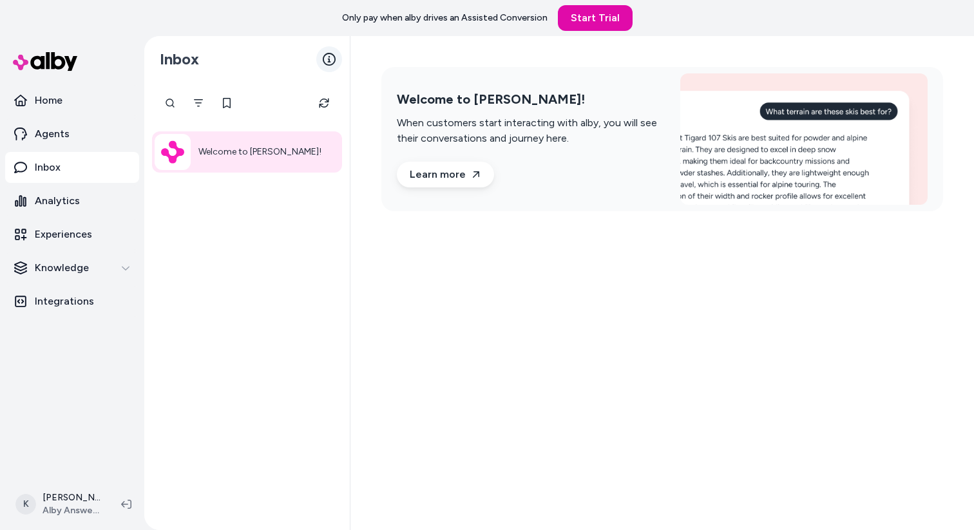
click at [329, 60] on icon at bounding box center [329, 59] width 13 height 13
click at [57, 133] on p "Agents" at bounding box center [52, 133] width 35 height 15
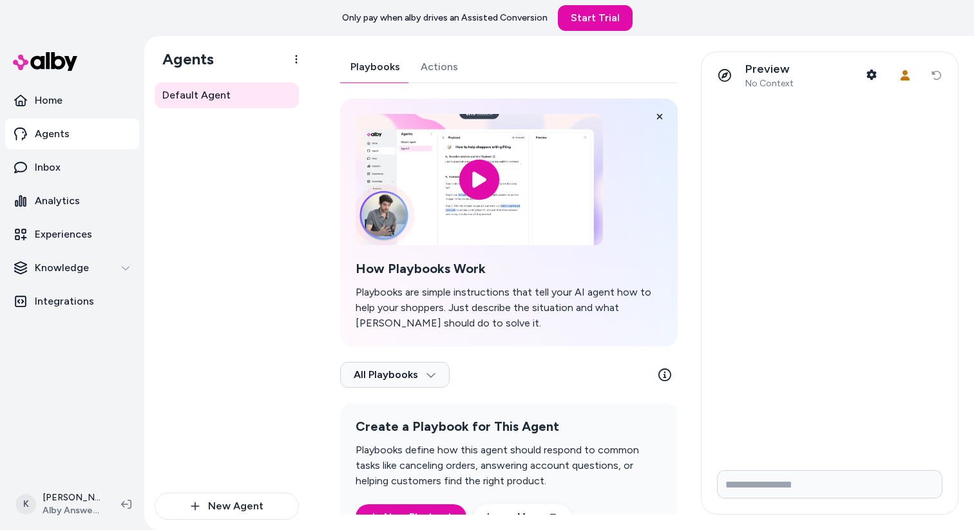
scroll to position [46, 0]
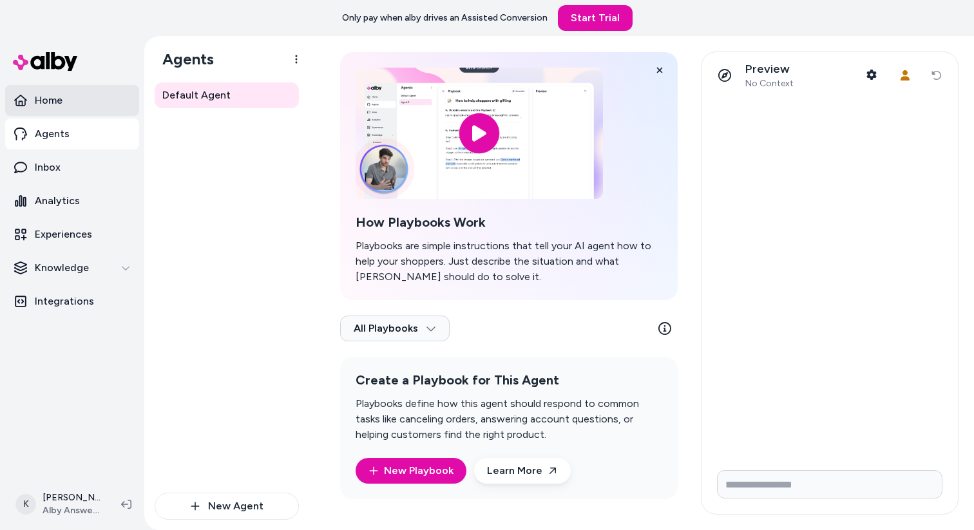
click at [74, 90] on link "Home" at bounding box center [72, 100] width 134 height 31
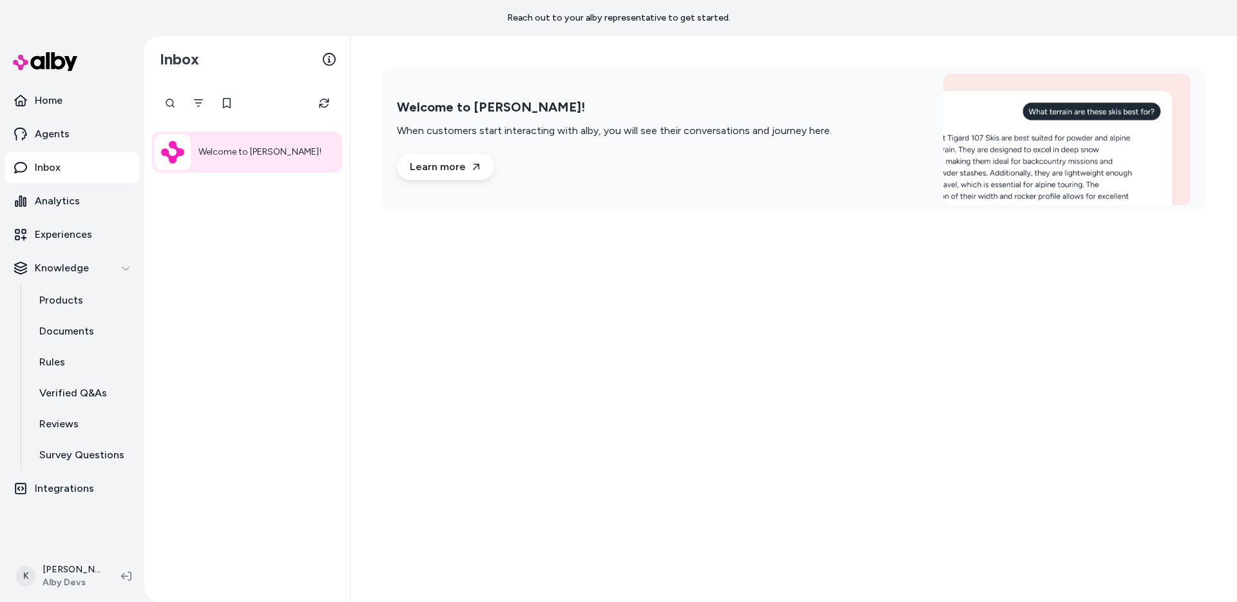
click at [247, 248] on div "Welcome to [PERSON_NAME]!" at bounding box center [247, 341] width 206 height 519
click at [64, 503] on link "Integrations" at bounding box center [72, 488] width 134 height 31
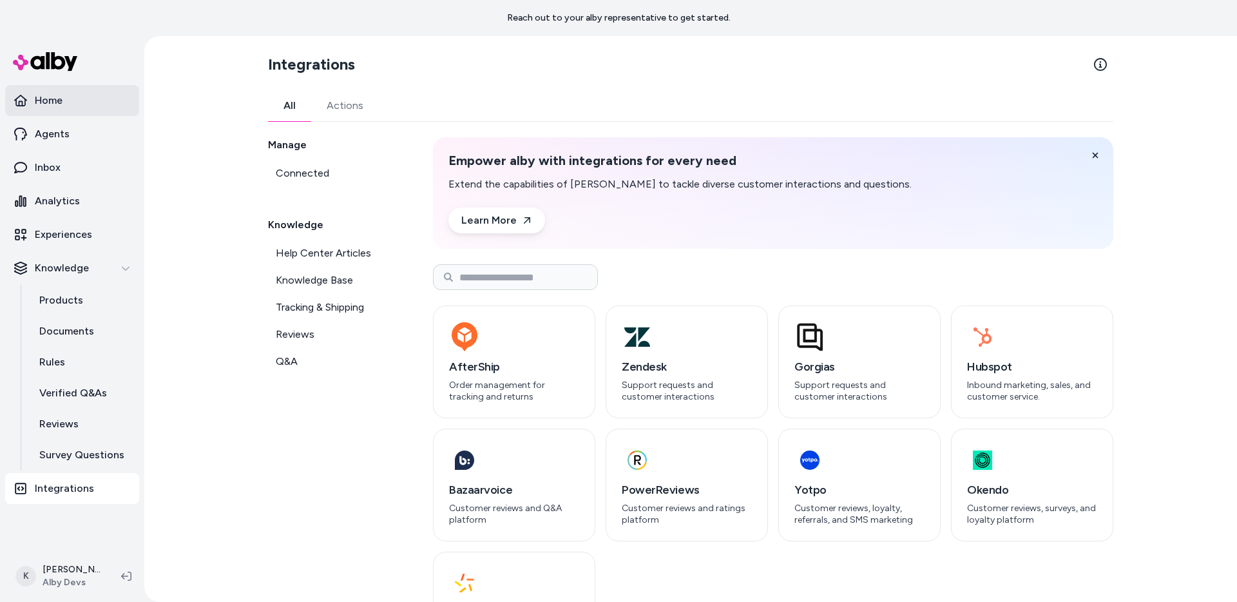
click at [97, 108] on link "Home" at bounding box center [72, 100] width 134 height 31
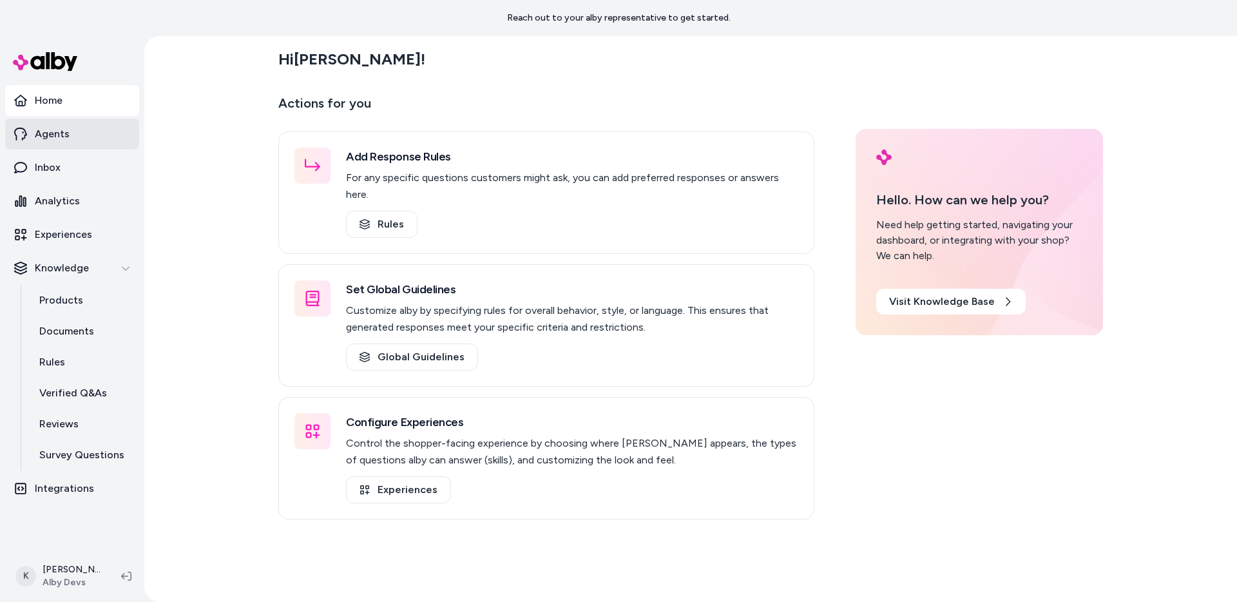
click at [85, 130] on link "Agents" at bounding box center [72, 134] width 134 height 31
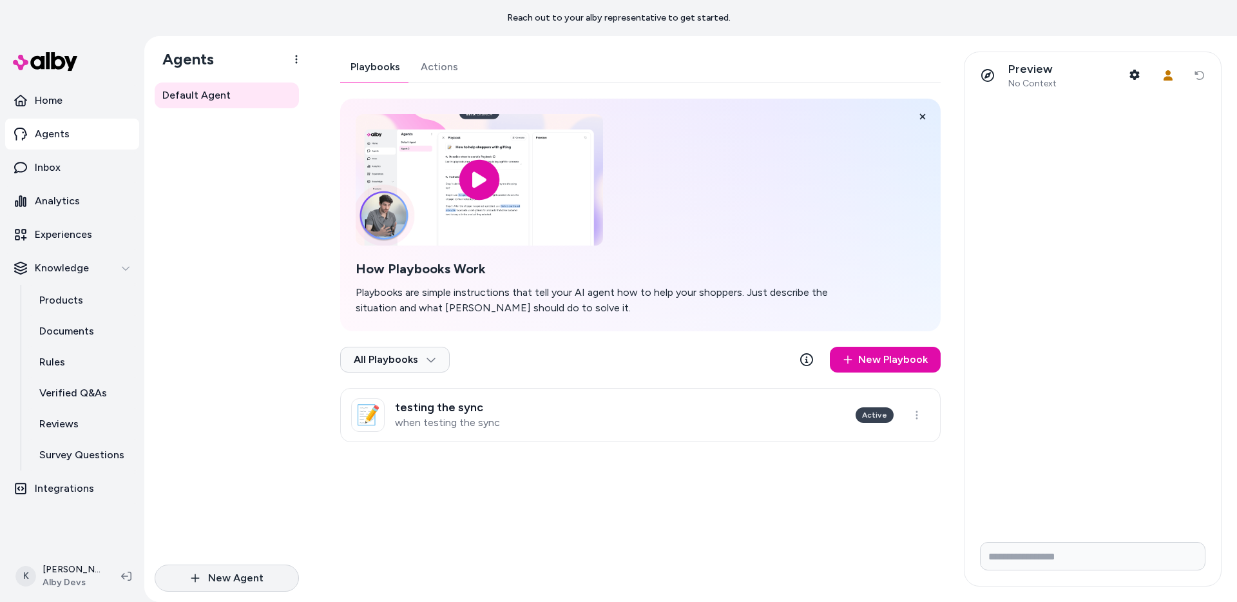
click at [235, 574] on button "New Agent" at bounding box center [227, 577] width 144 height 27
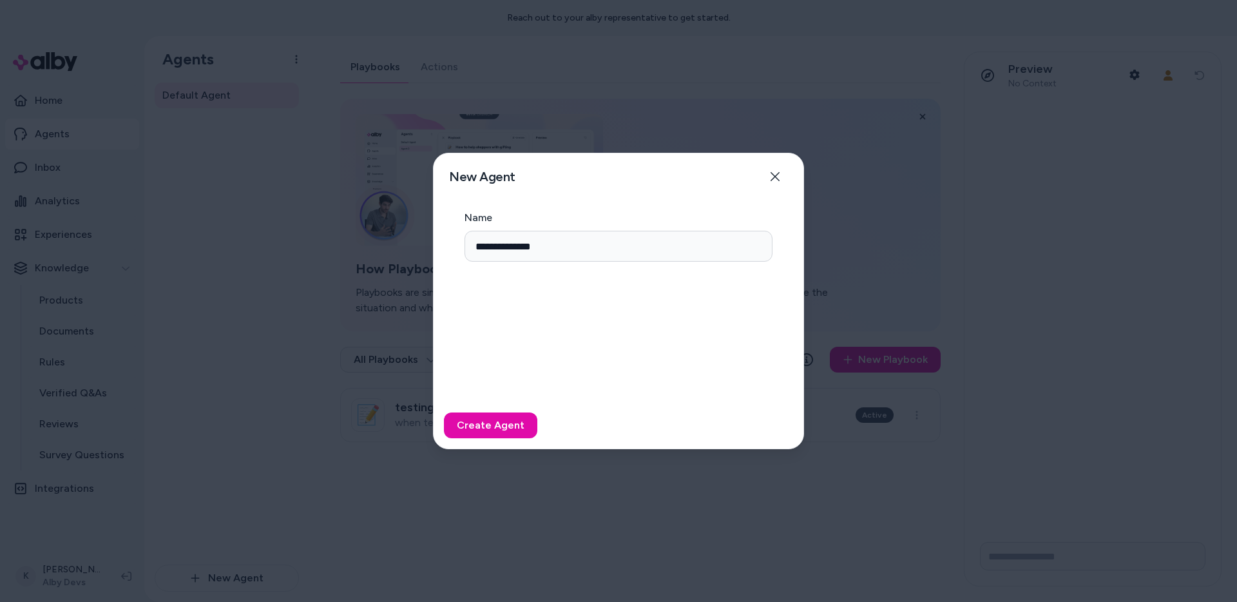
type input "**********"
click at [444, 412] on button "Create Agent" at bounding box center [490, 425] width 93 height 26
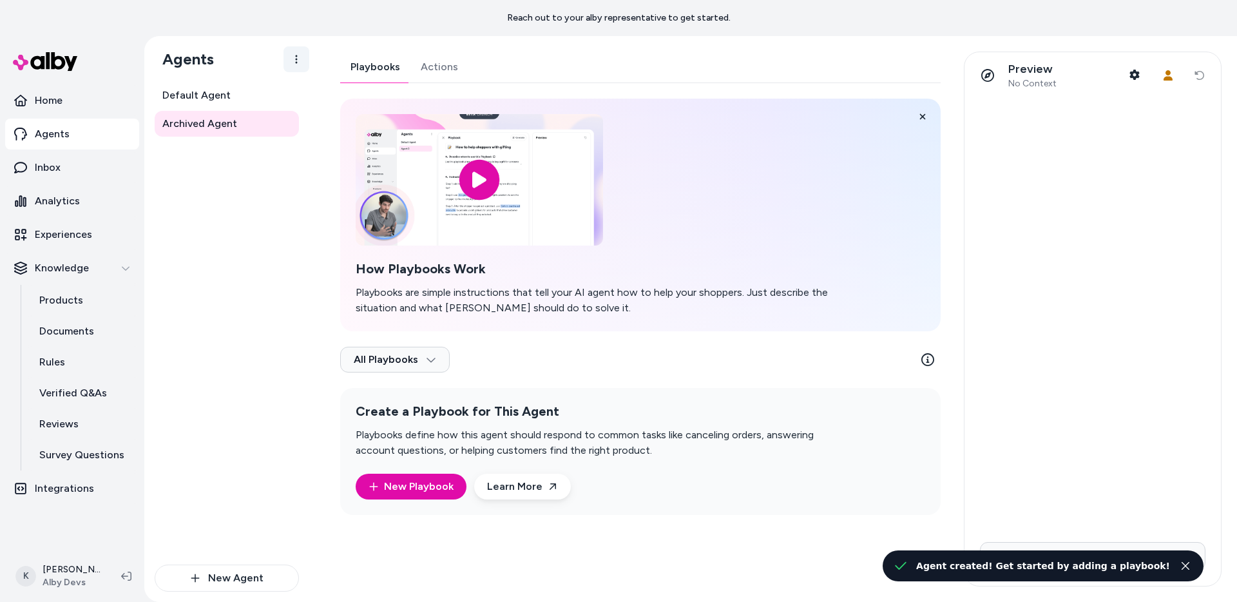
click at [296, 50] on html "Reach out to your alby representative to get started. Home Agents Inbox Analyti…" at bounding box center [618, 301] width 1237 height 602
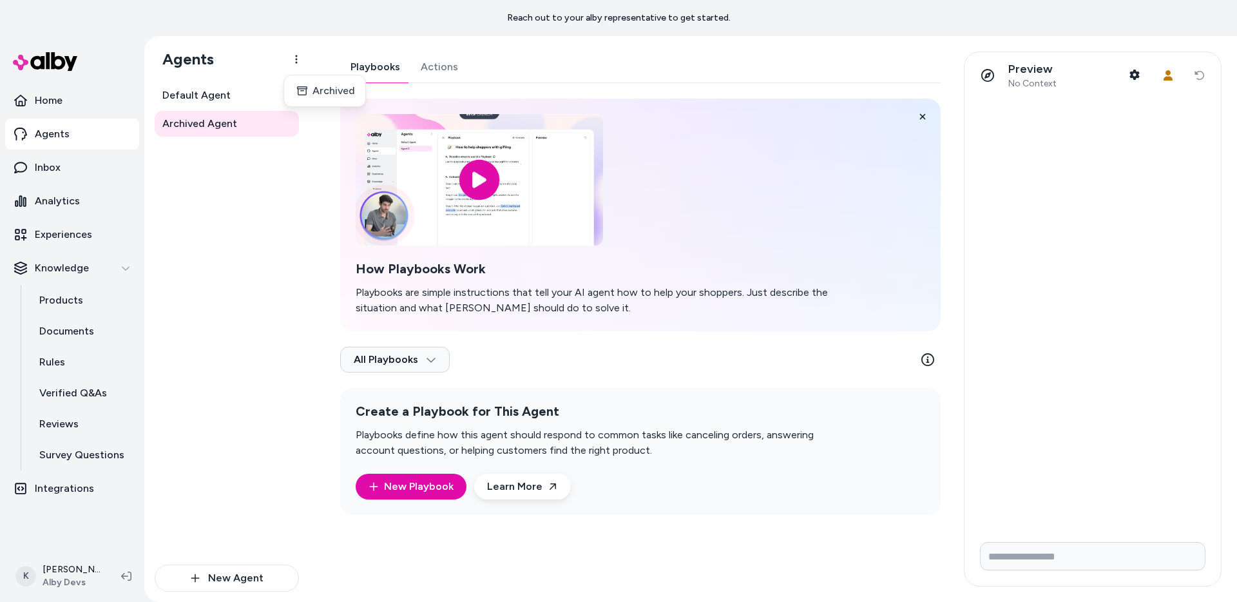
click at [287, 155] on html "Reach out to your alby representative to get started. Home Agents Inbox Analyti…" at bounding box center [618, 301] width 1237 height 602
click at [290, 120] on html "Reach out to your alby representative to get started. Home Agents Inbox Analyti…" at bounding box center [618, 301] width 1237 height 602
click at [265, 203] on div "Archive" at bounding box center [252, 204] width 79 height 26
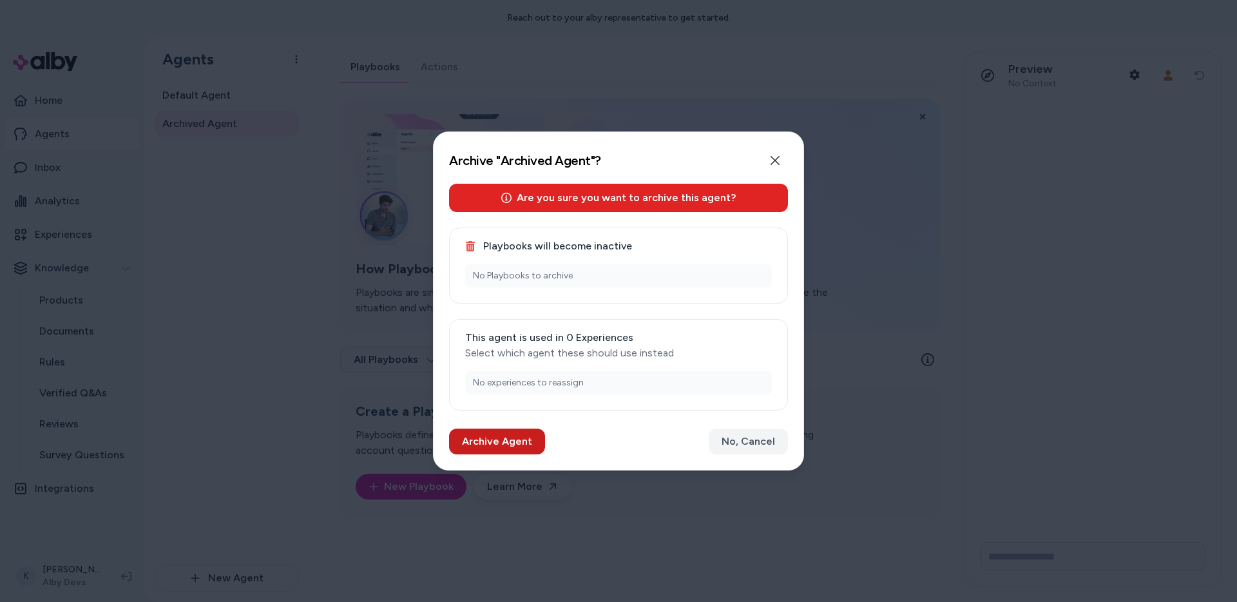
click at [512, 442] on button "Archive Agent" at bounding box center [497, 441] width 96 height 26
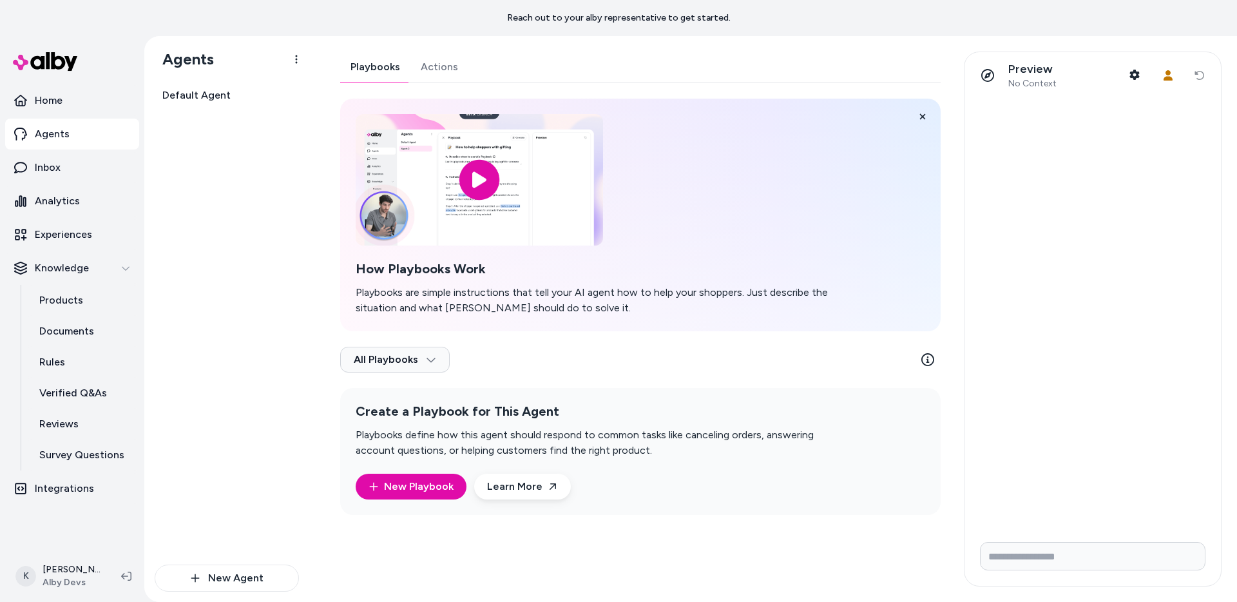
click at [216, 304] on div "Default Agent" at bounding box center [227, 323] width 144 height 482
click at [296, 68] on html "Reach out to your alby representative to get started. Home Agents Inbox Analyti…" at bounding box center [618, 301] width 1237 height 602
click at [295, 59] on html "Reach out to your alby representative to get started. Home Agents Inbox Analyti…" at bounding box center [618, 301] width 1237 height 602
click at [235, 262] on div "Default Agent" at bounding box center [227, 323] width 144 height 482
click at [398, 483] on link "New Playbook" at bounding box center [411, 486] width 85 height 15
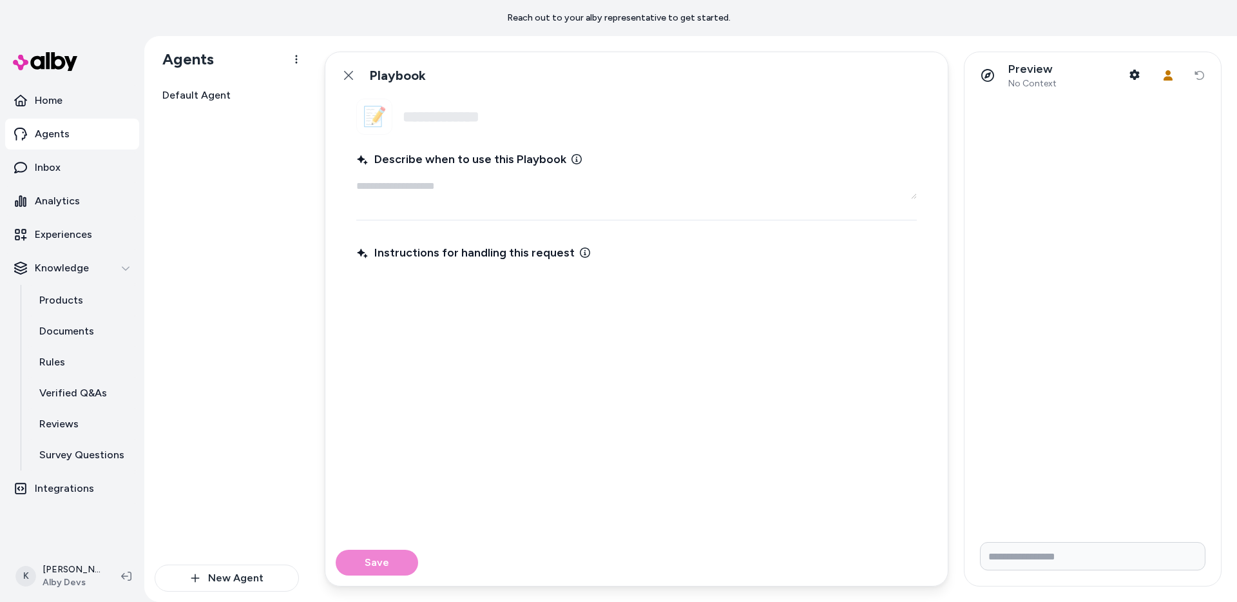
click at [437, 280] on p at bounding box center [636, 289] width 555 height 18
click at [450, 141] on fieldset "📝 Name Describe when to use this Playbook Instructions for handling this request" at bounding box center [636, 319] width 622 height 441
click at [445, 282] on p at bounding box center [636, 289] width 555 height 18
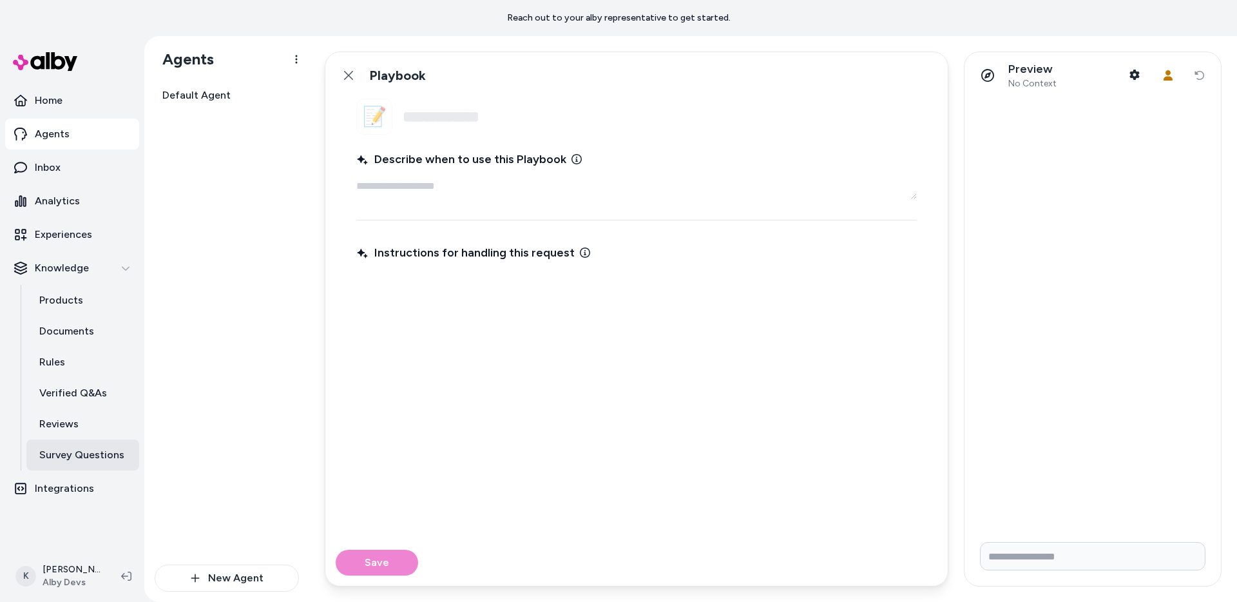
click at [80, 457] on p "Survey Questions" at bounding box center [81, 454] width 85 height 15
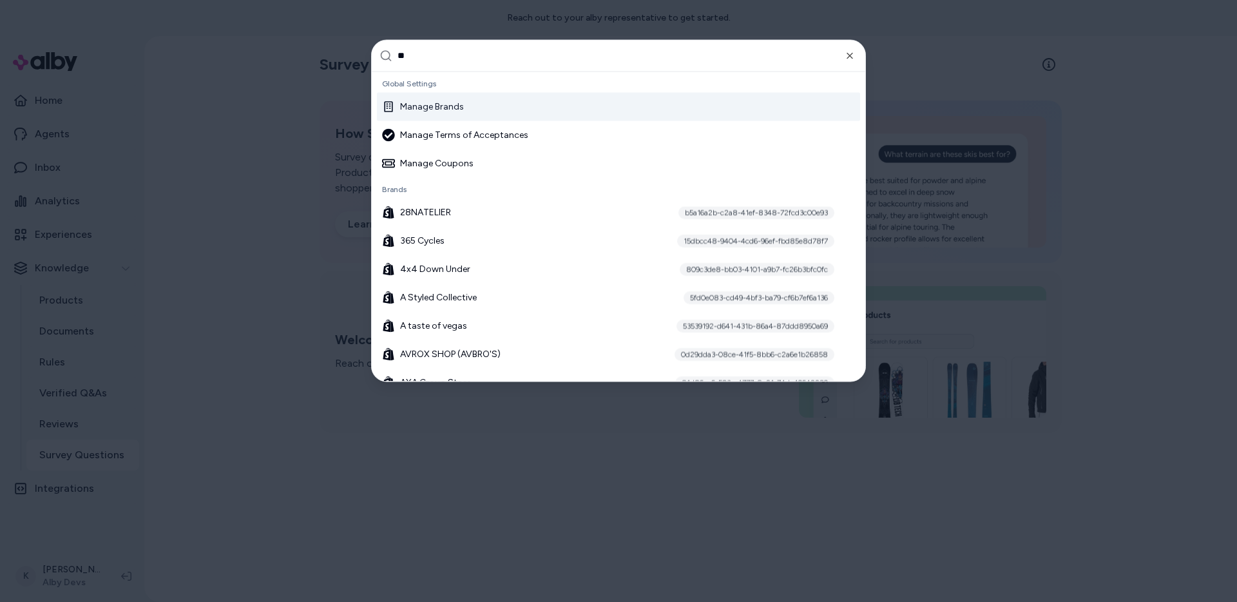
type input "***"
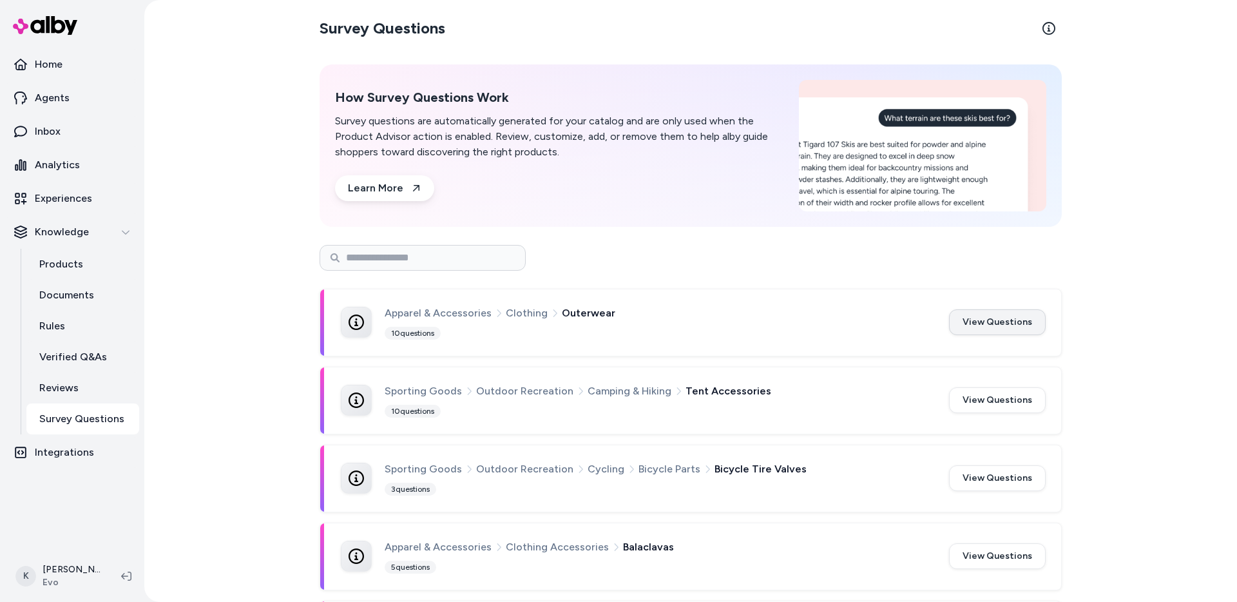
click at [1018, 332] on button "View Questions" at bounding box center [997, 322] width 97 height 26
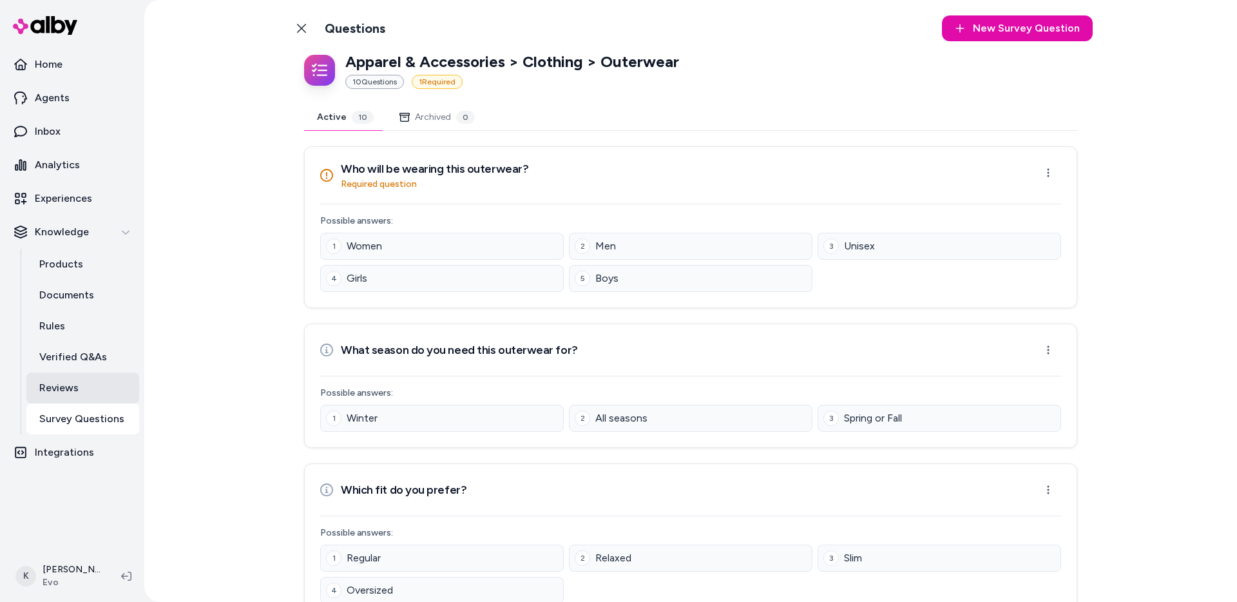
click at [75, 389] on p "Reviews" at bounding box center [58, 387] width 39 height 15
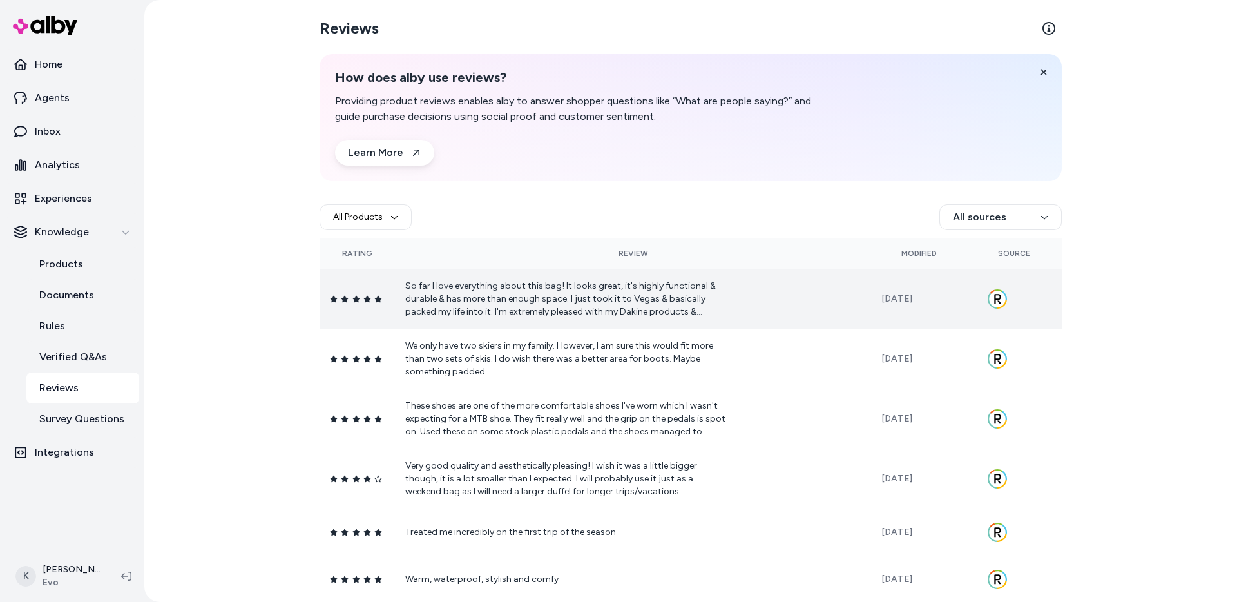
click at [999, 301] on icon at bounding box center [999, 301] width 4 height 3
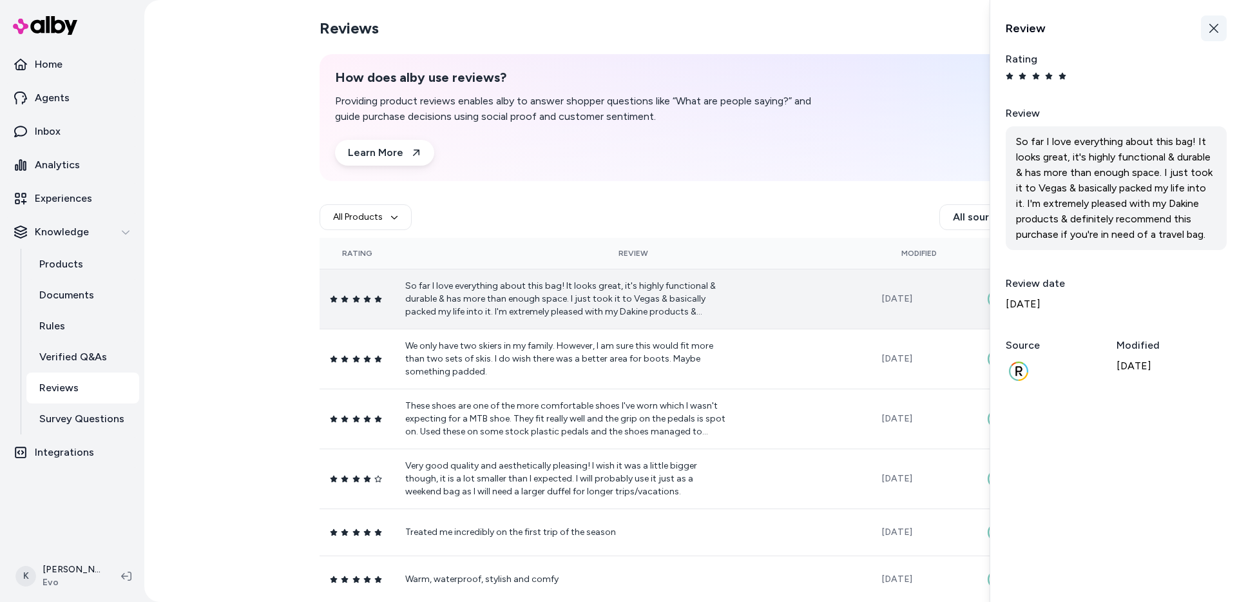
click at [1214, 20] on button "Close" at bounding box center [1214, 28] width 26 height 26
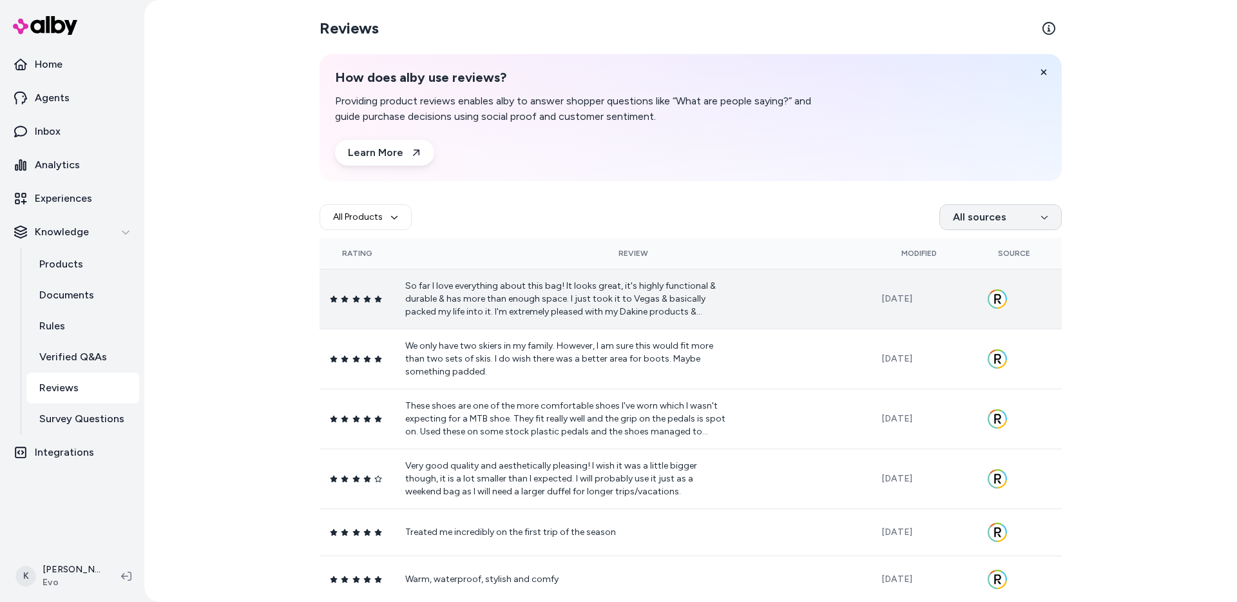
click at [1046, 222] on html "Home Agents Inbox Analytics Experiences Knowledge Products Documents Rules Veri…" at bounding box center [618, 301] width 1237 height 602
click at [262, 293] on div "Reviews How does alby use reviews? Providing product reviews enables alby to an…" at bounding box center [690, 301] width 1093 height 602
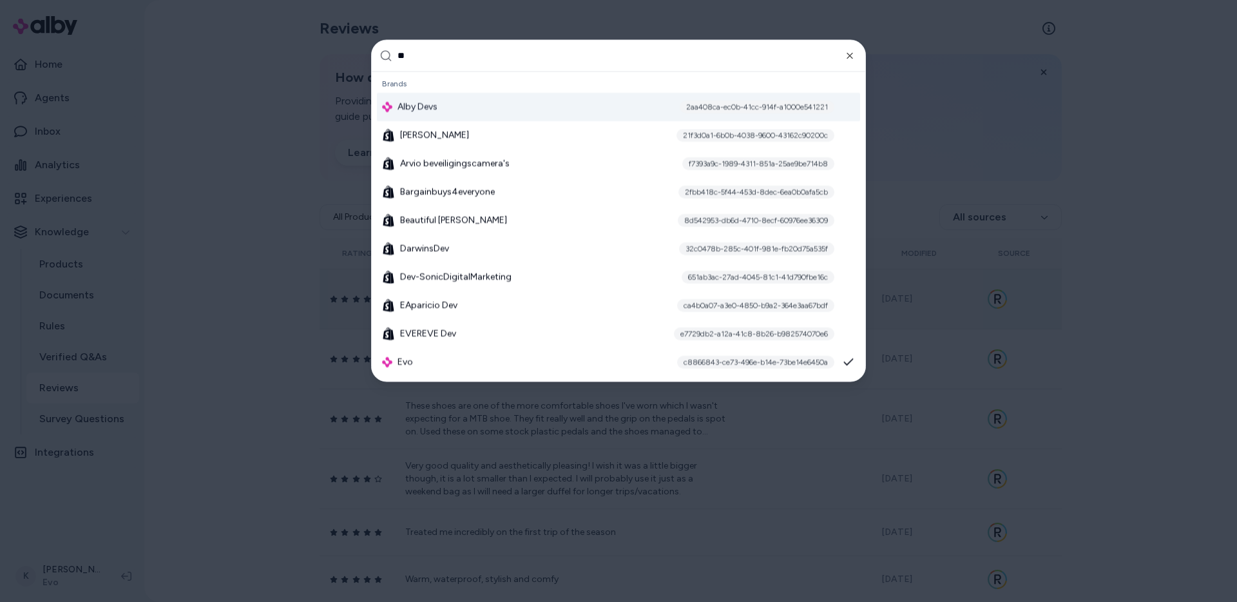
type input "*"
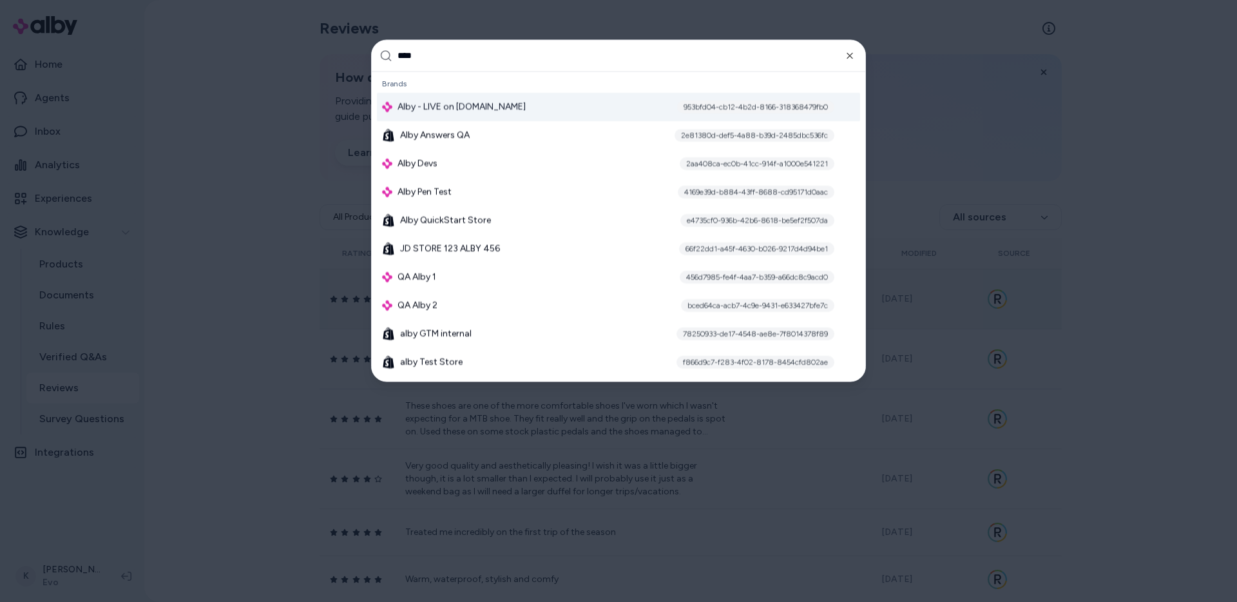
type input "****"
click at [511, 106] on div "Alby - LIVE on alby.com 953bfd04-cb12-4b2d-8166-318368479fb0" at bounding box center [618, 106] width 483 height 28
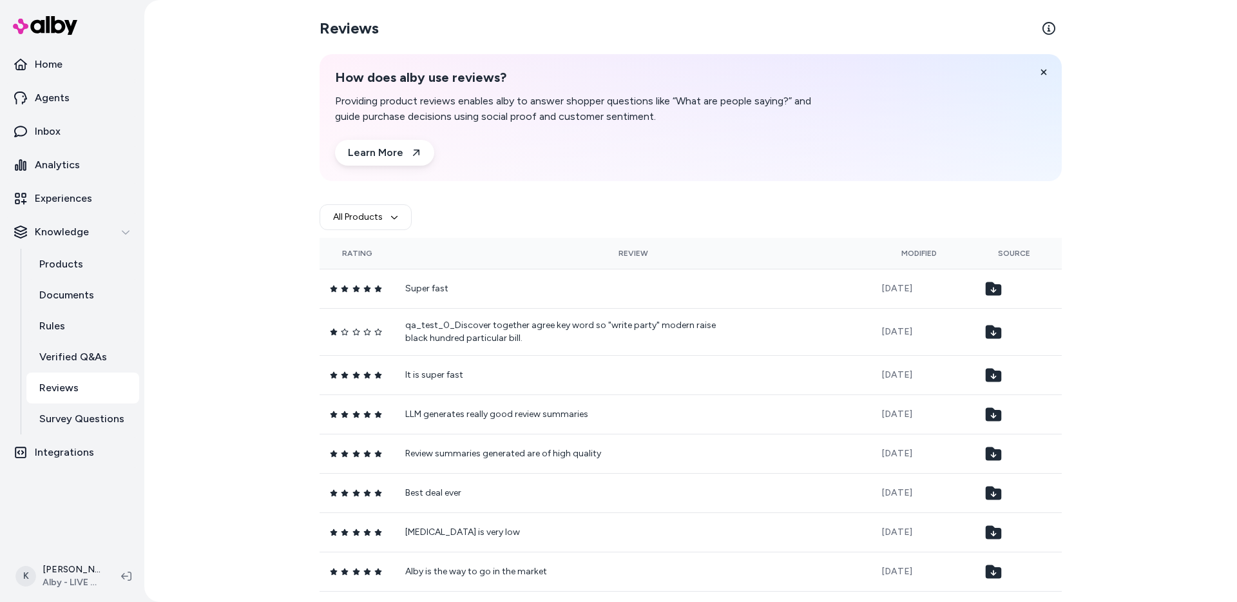
click at [1030, 229] on div "All Products" at bounding box center [691, 217] width 742 height 41
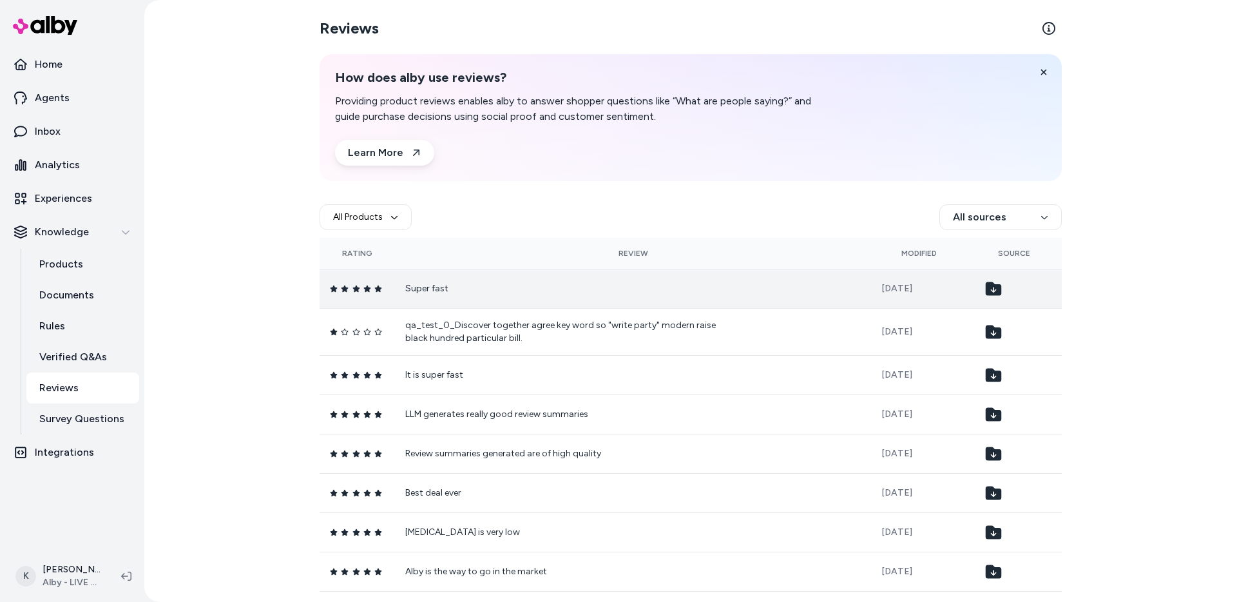
click at [995, 291] on icon at bounding box center [994, 289] width 16 height 14
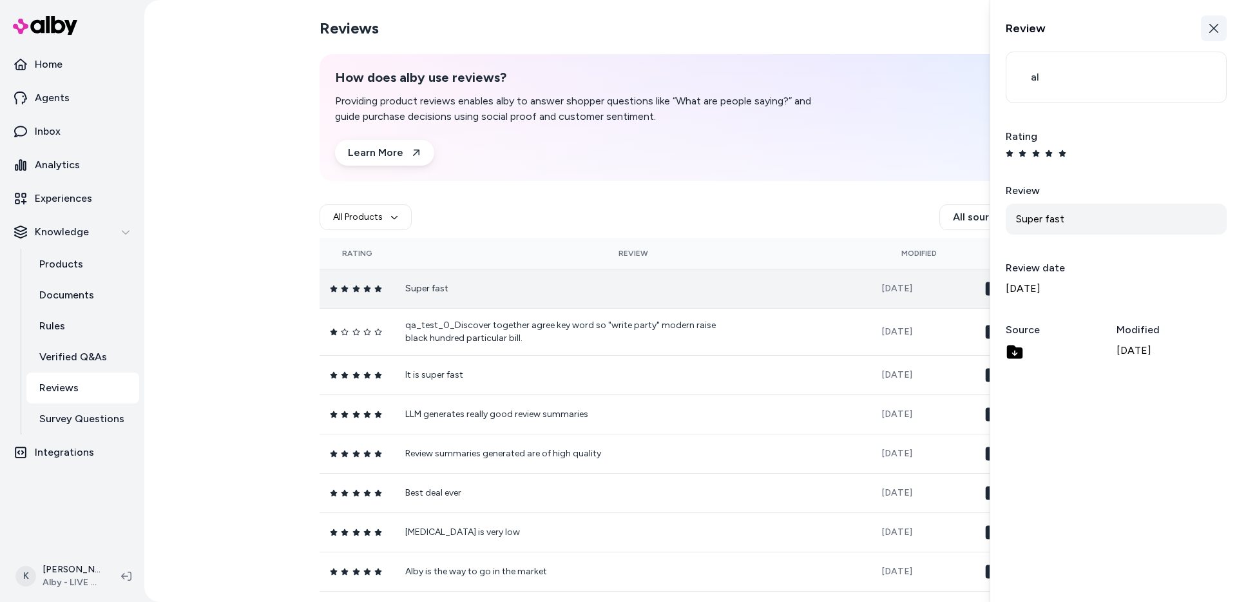
click at [1209, 30] on icon "button" at bounding box center [1214, 28] width 10 height 10
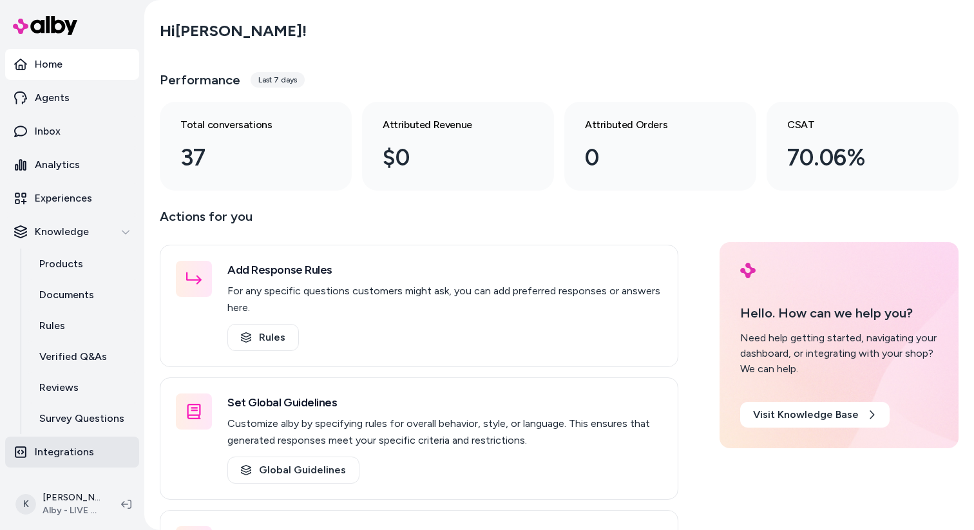
click at [74, 456] on p "Integrations" at bounding box center [64, 452] width 59 height 15
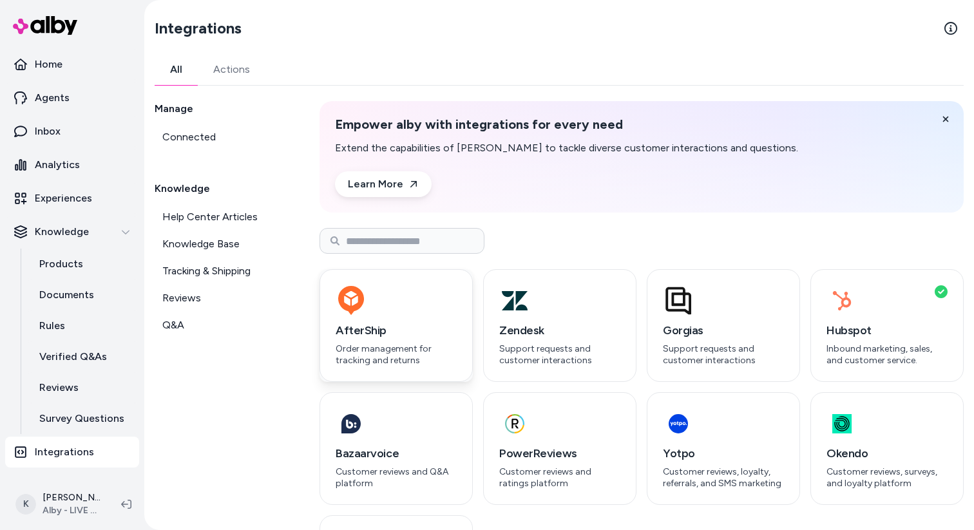
click at [413, 317] on div "AfterShip Order management for tracking and returns" at bounding box center [396, 325] width 153 height 113
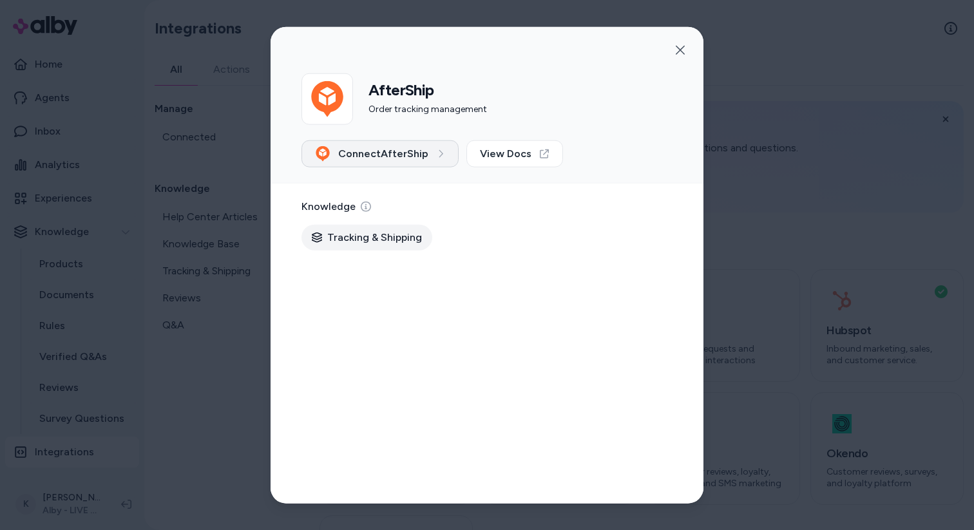
click at [423, 160] on span "Connect AfterShip" at bounding box center [383, 153] width 90 height 15
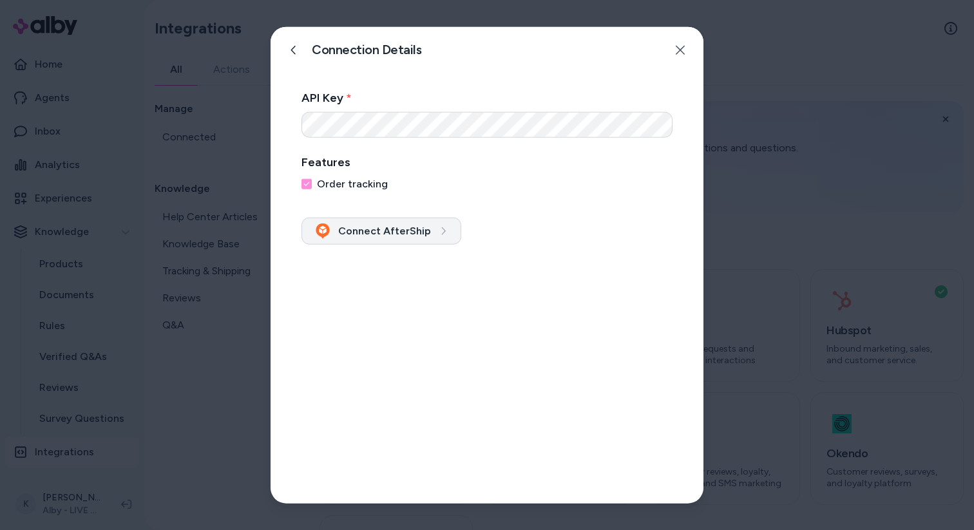
click at [439, 229] on icon "submit" at bounding box center [443, 230] width 9 height 9
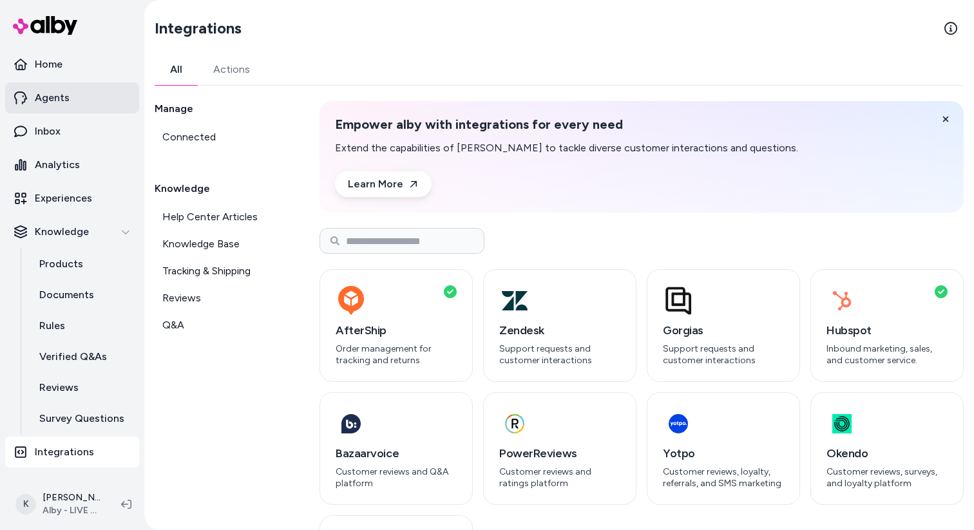
click at [88, 99] on link "Agents" at bounding box center [72, 97] width 134 height 31
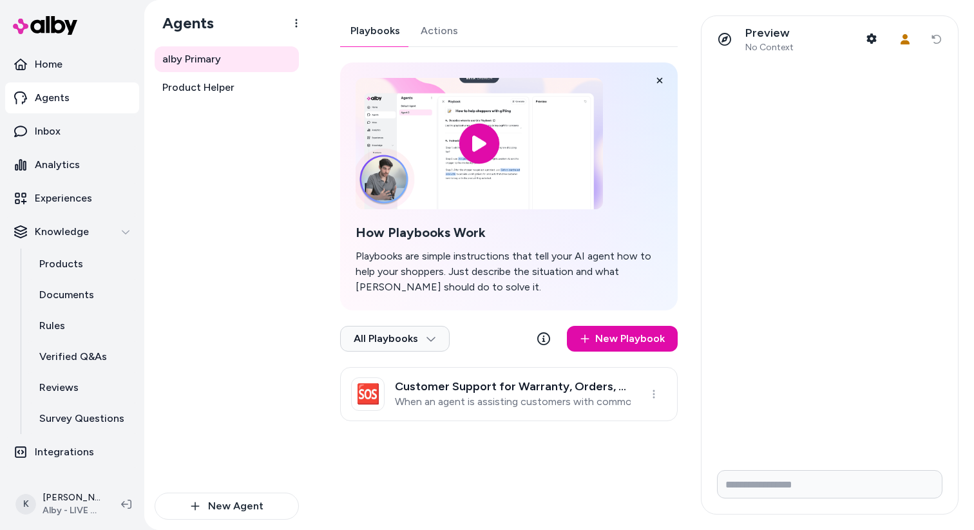
click at [427, 33] on link "Actions" at bounding box center [439, 30] width 58 height 31
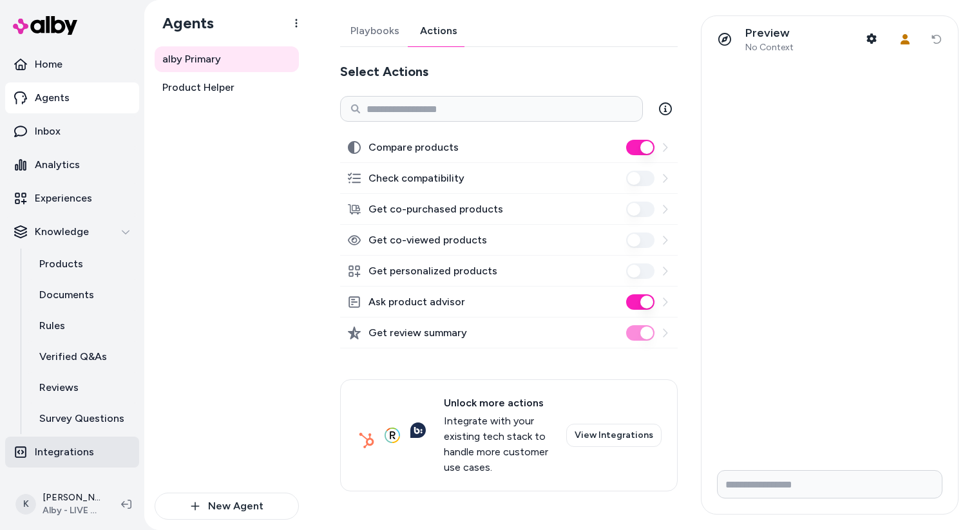
click at [84, 457] on p "Integrations" at bounding box center [64, 452] width 59 height 15
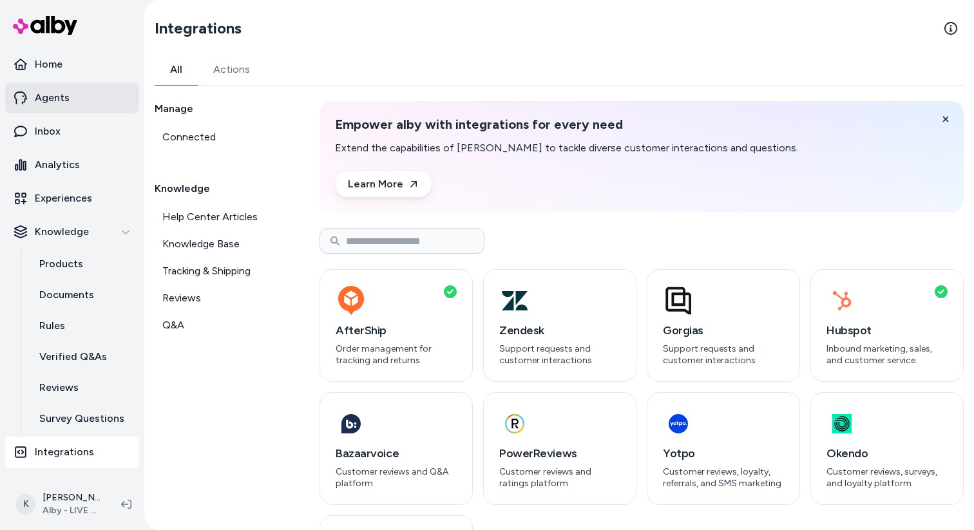
click at [80, 102] on link "Agents" at bounding box center [72, 97] width 134 height 31
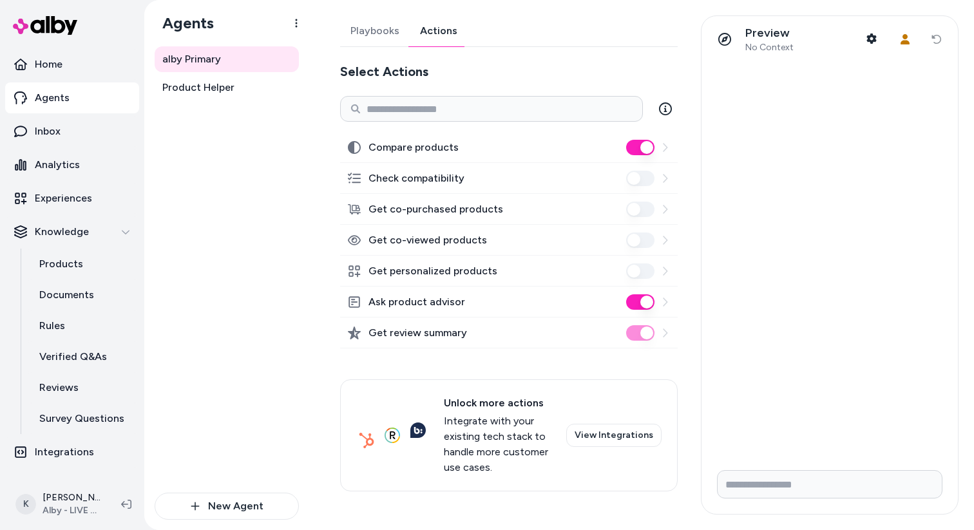
click at [447, 35] on link "Actions" at bounding box center [439, 30] width 58 height 31
click at [825, 478] on input "Write your prompt here" at bounding box center [830, 484] width 226 height 28
type input "**********"
